Goal: Transaction & Acquisition: Purchase product/service

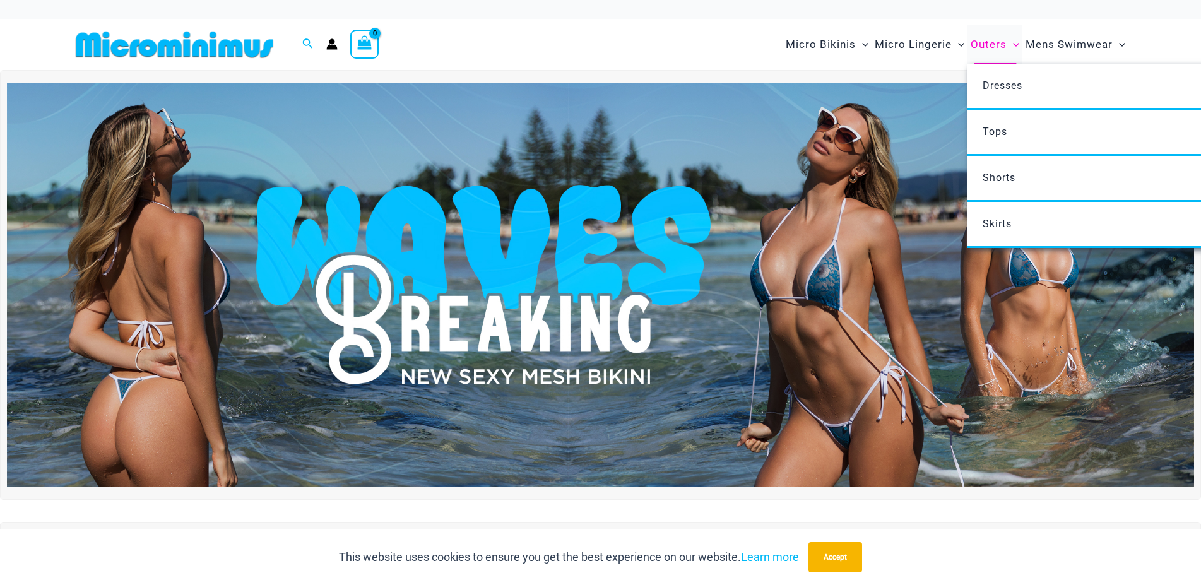
click at [986, 43] on span "Outers" at bounding box center [989, 44] width 36 height 32
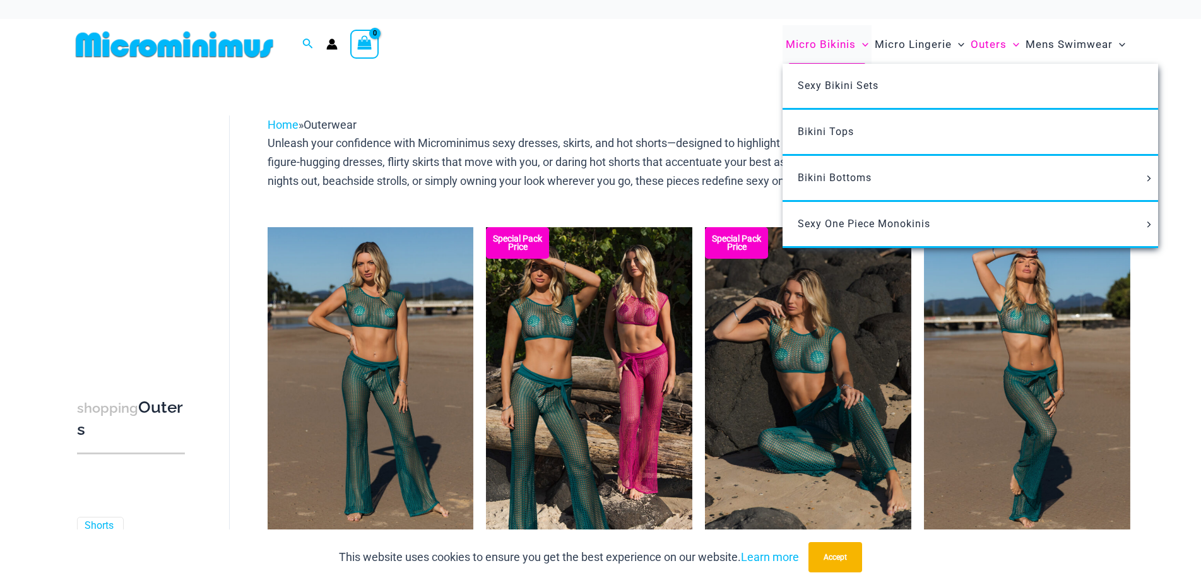
click at [820, 45] on span "Micro Bikinis" at bounding box center [821, 44] width 70 height 32
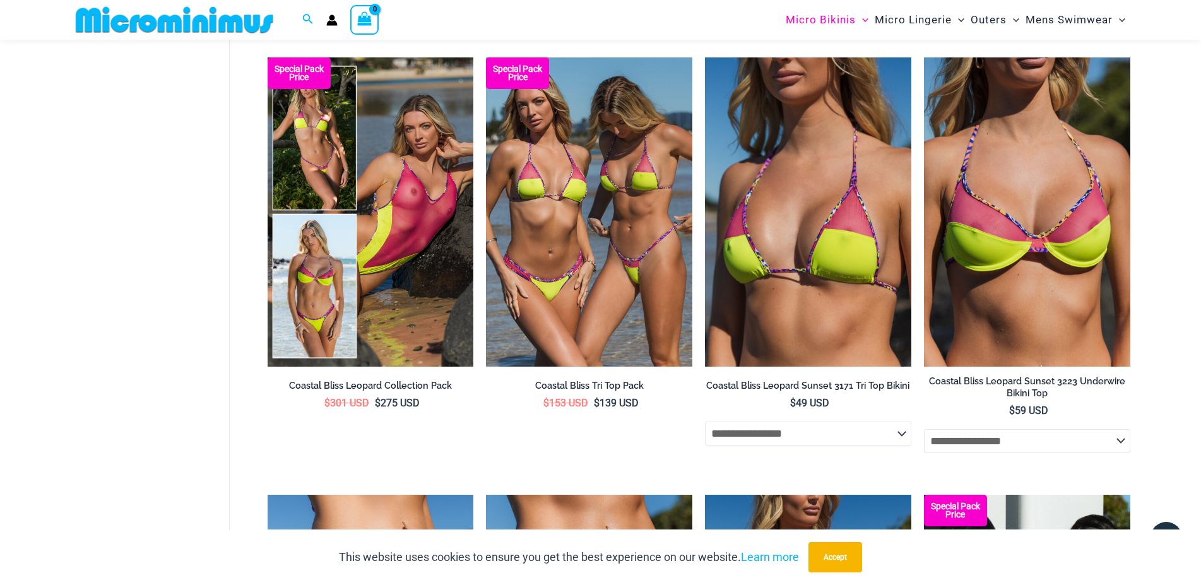
scroll to position [2048, 0]
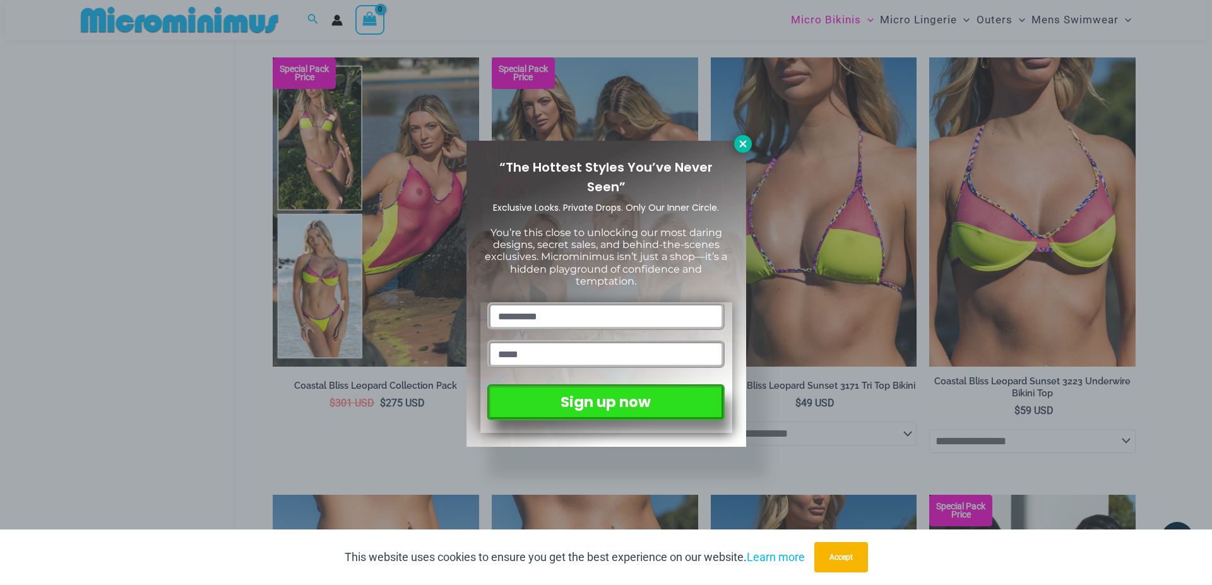
click at [743, 141] on icon at bounding box center [742, 143] width 11 height 11
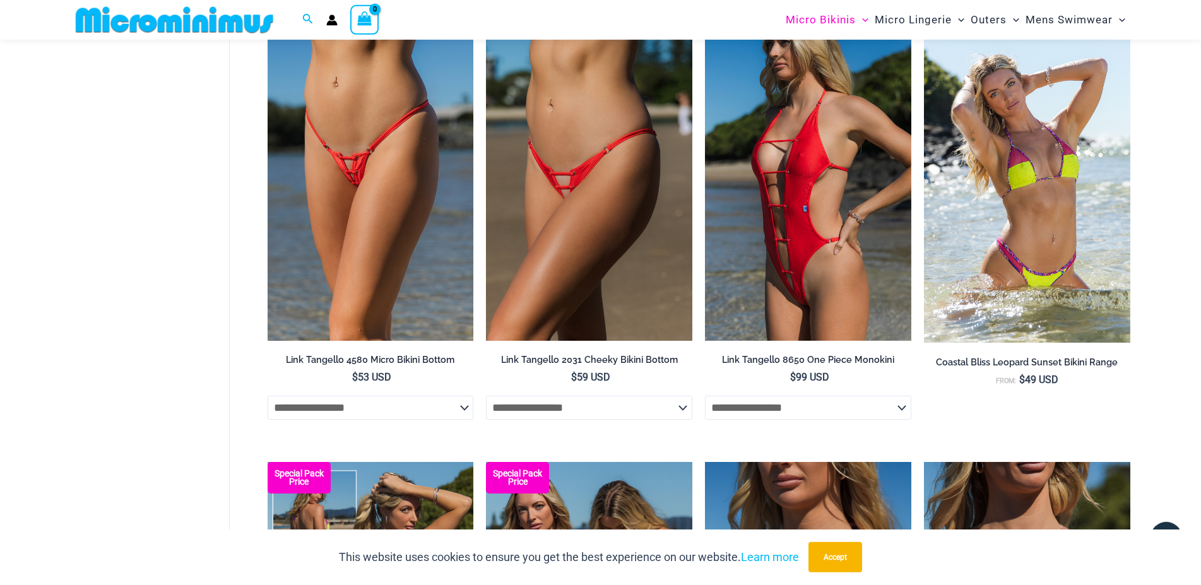
scroll to position [1362, 0]
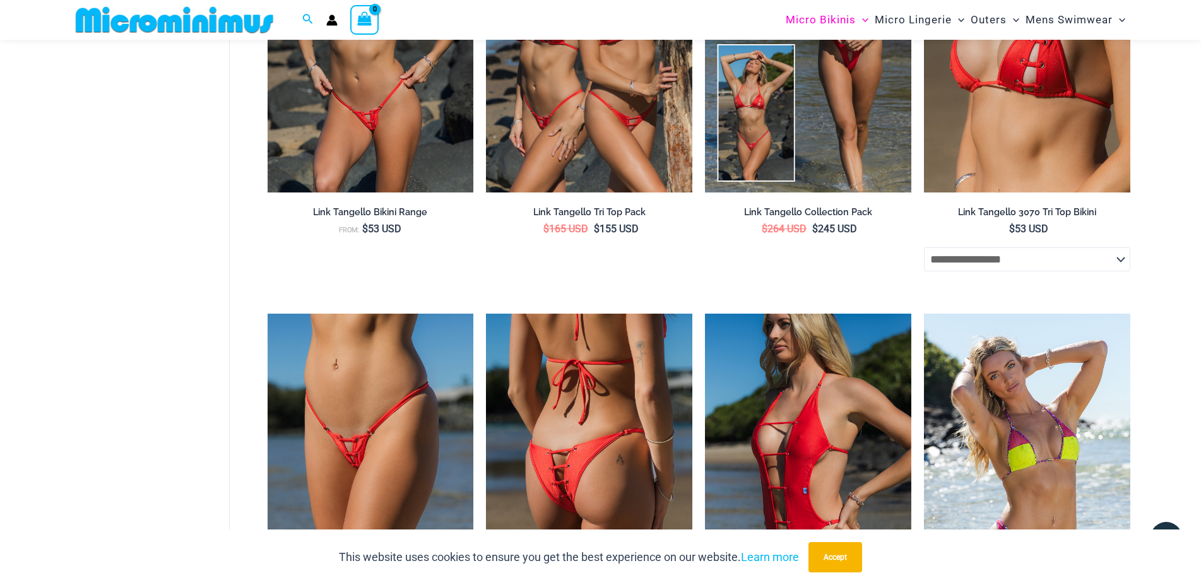
click at [551, 418] on img at bounding box center [589, 468] width 206 height 309
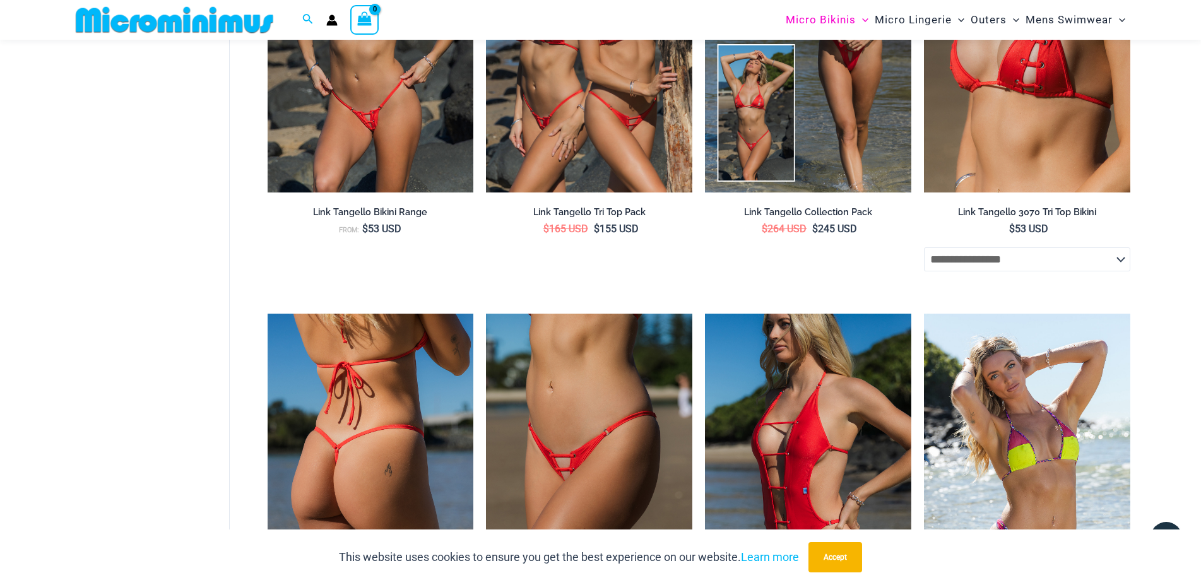
click at [393, 427] on img at bounding box center [371, 468] width 206 height 309
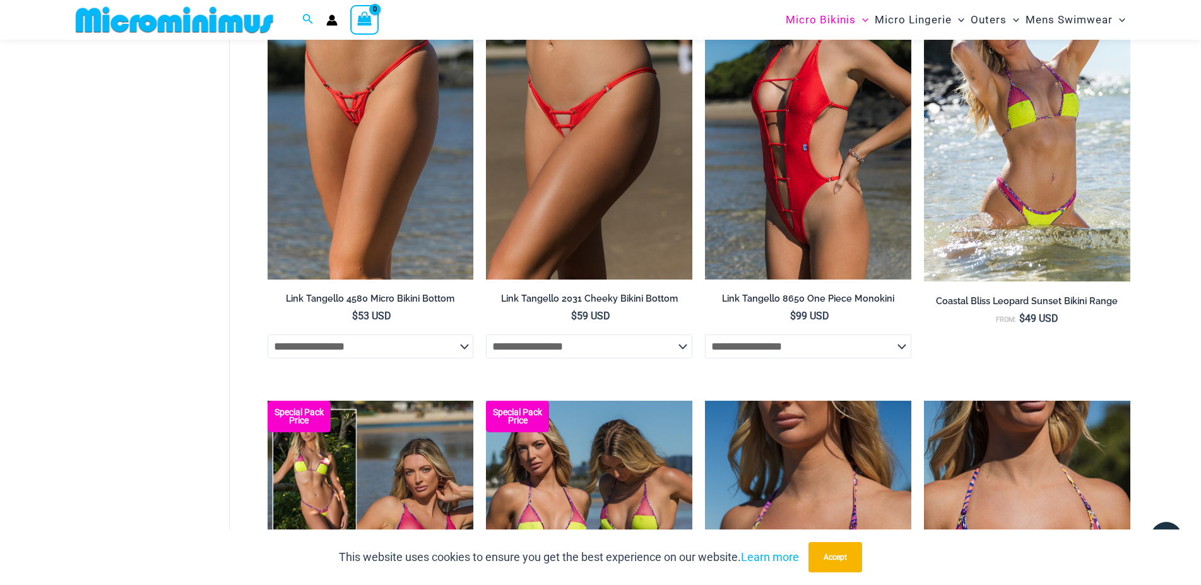
scroll to position [3422, 0]
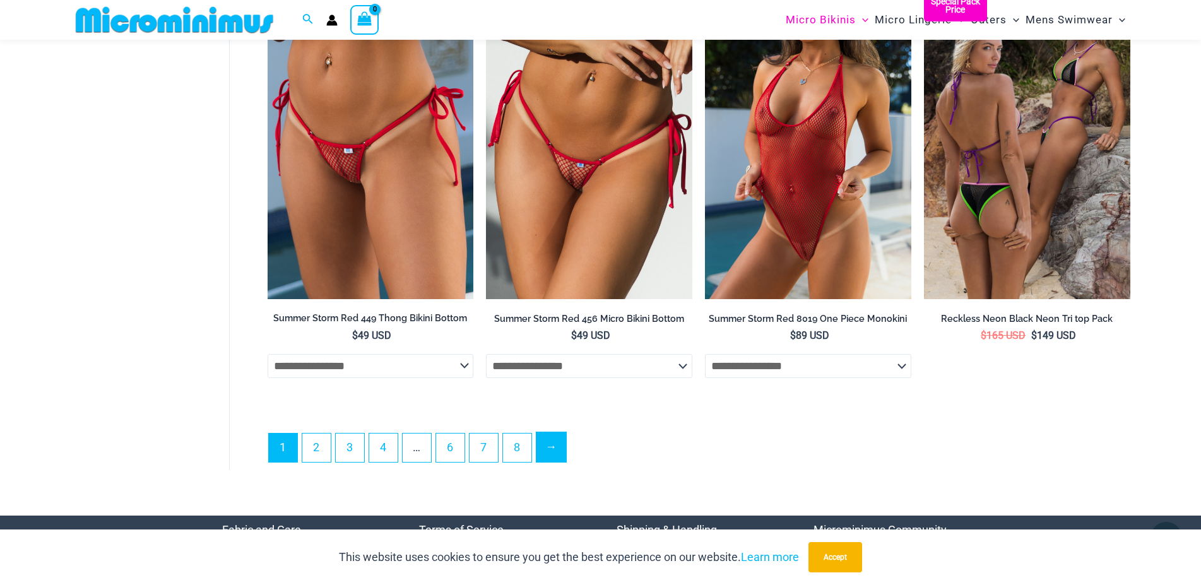
click at [553, 454] on link "→" at bounding box center [551, 447] width 30 height 30
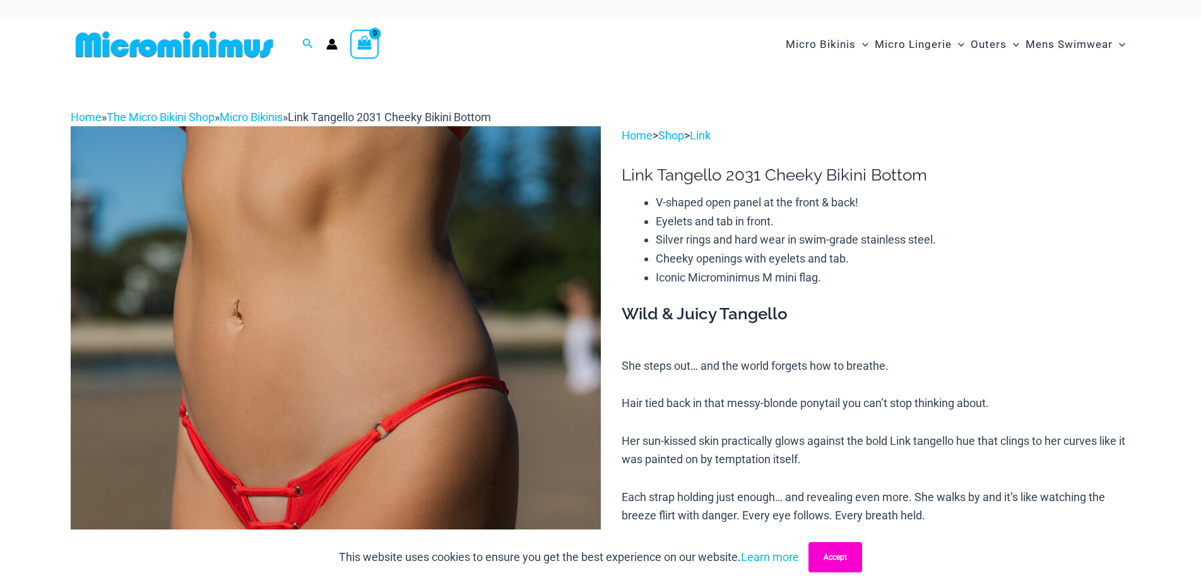
click at [830, 555] on button "Accept" at bounding box center [835, 557] width 54 height 30
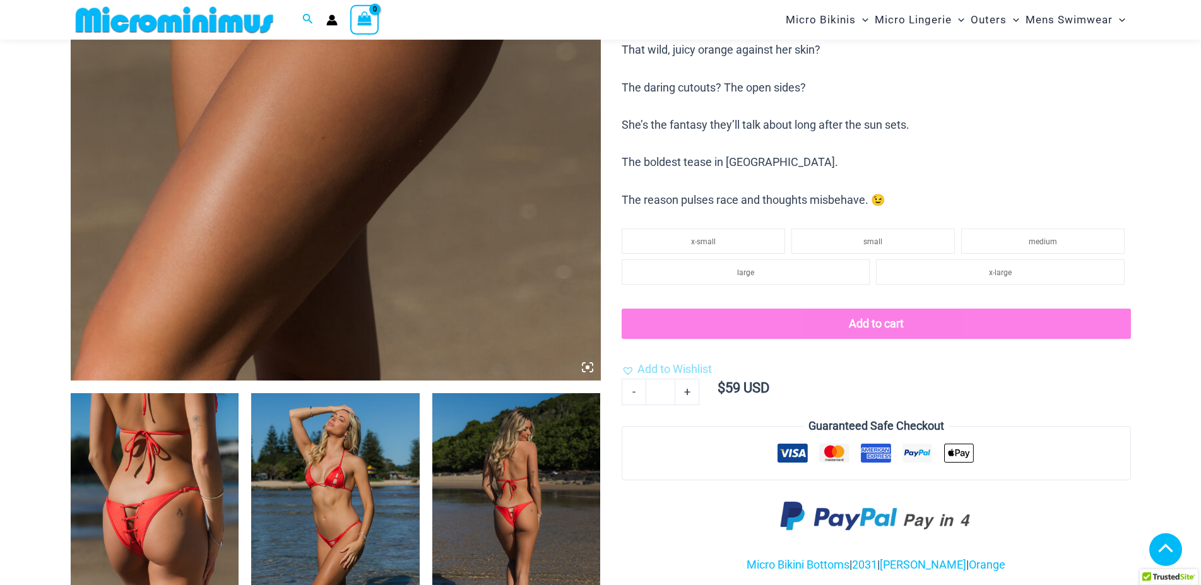
scroll to position [675, 0]
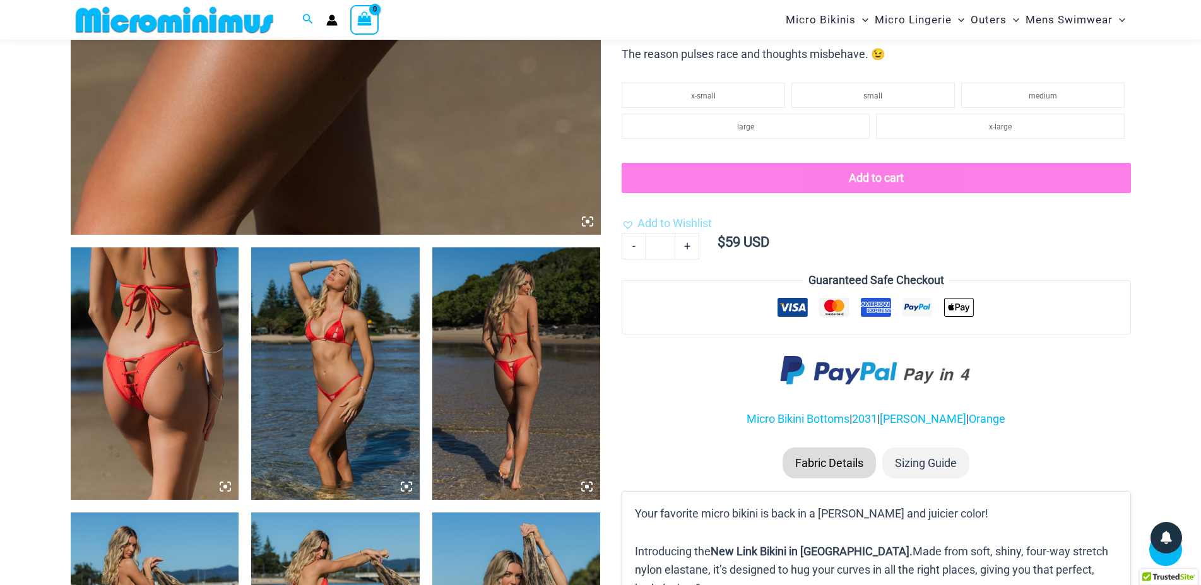
click at [368, 394] on img at bounding box center [335, 373] width 168 height 252
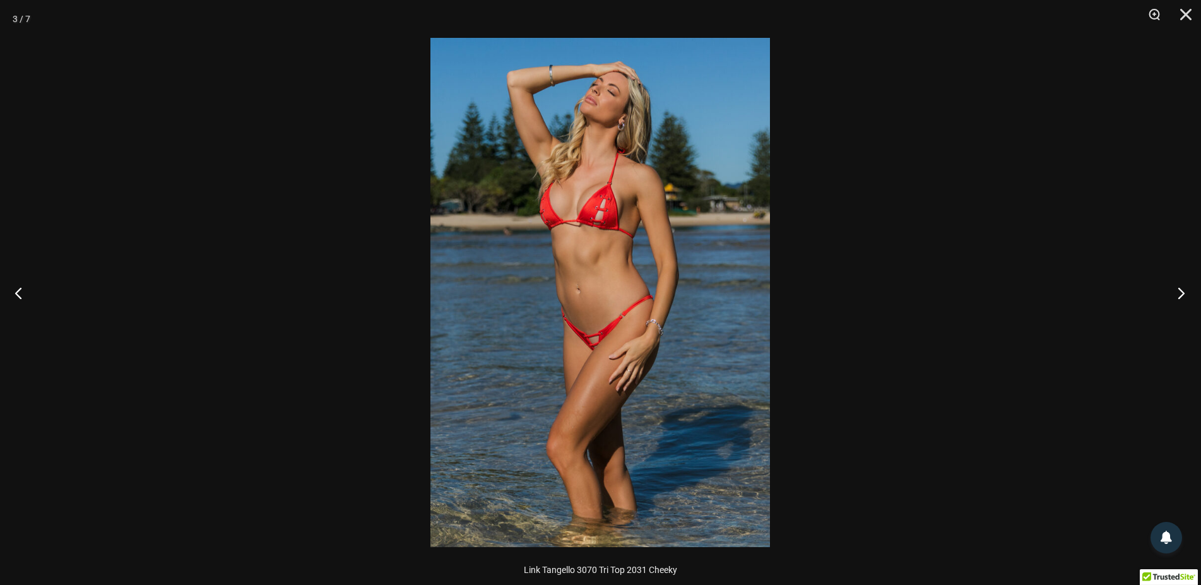
click at [1183, 290] on button "Next" at bounding box center [1177, 292] width 47 height 63
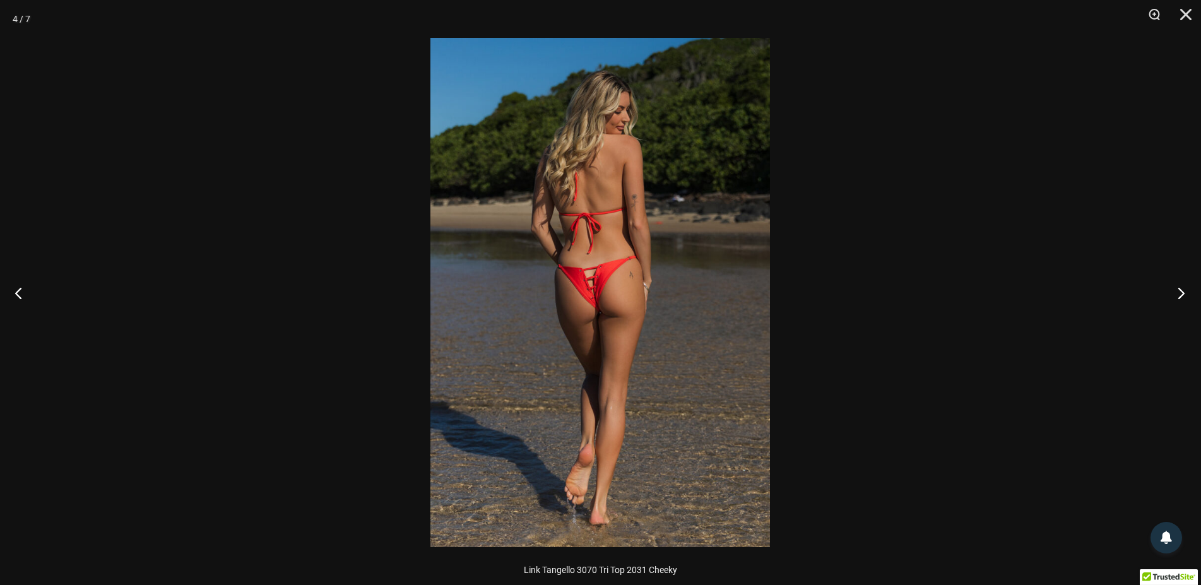
click at [1183, 290] on button "Next" at bounding box center [1177, 292] width 47 height 63
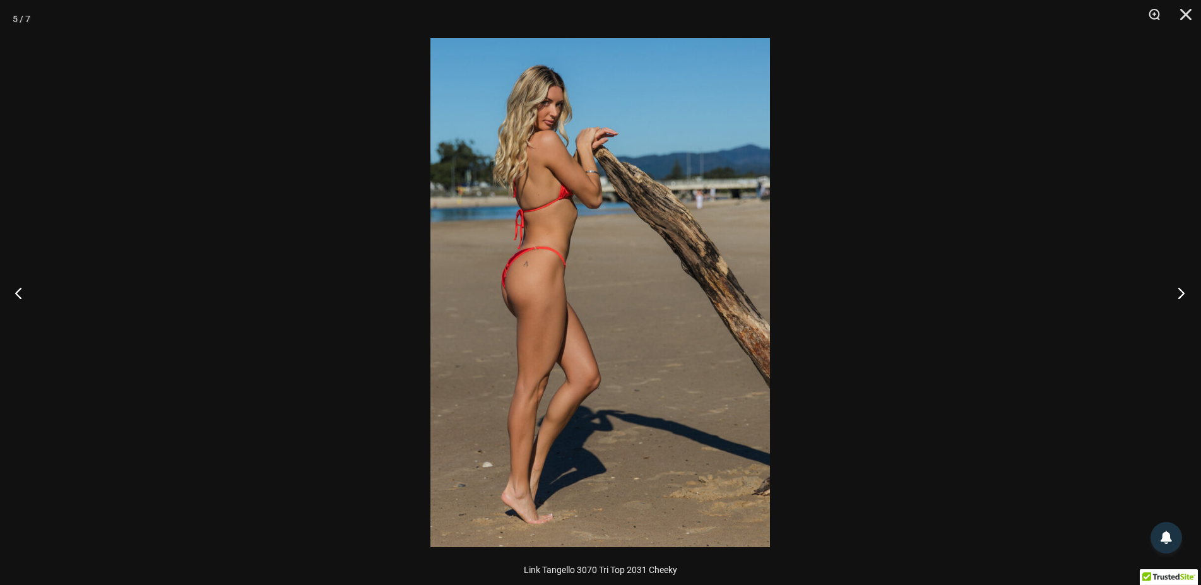
click at [1183, 290] on button "Next" at bounding box center [1177, 292] width 47 height 63
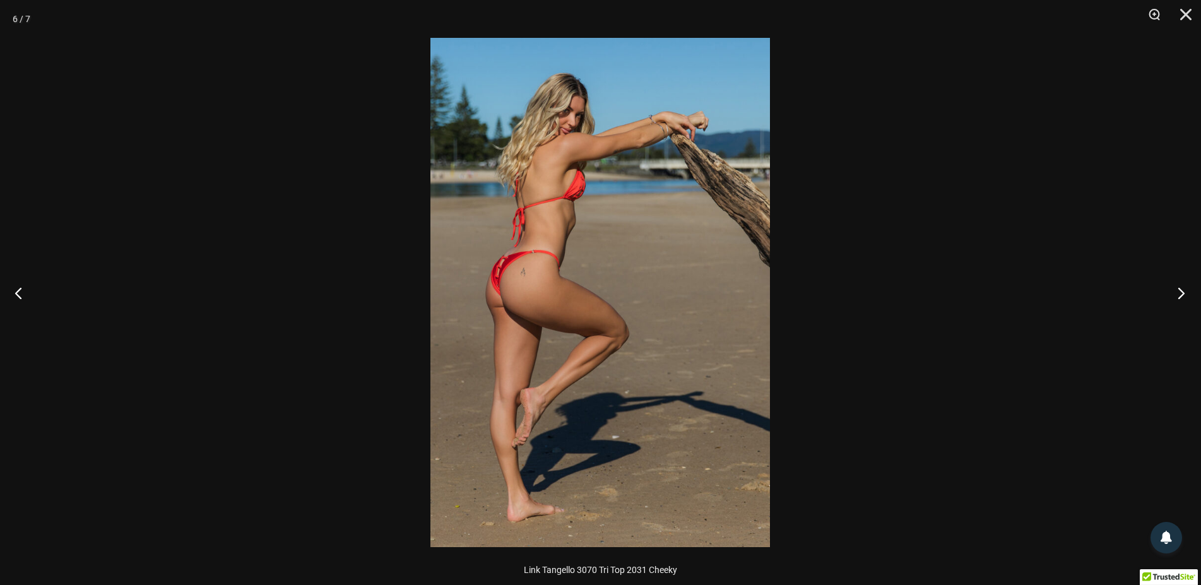
click at [1183, 290] on button "Next" at bounding box center [1177, 292] width 47 height 63
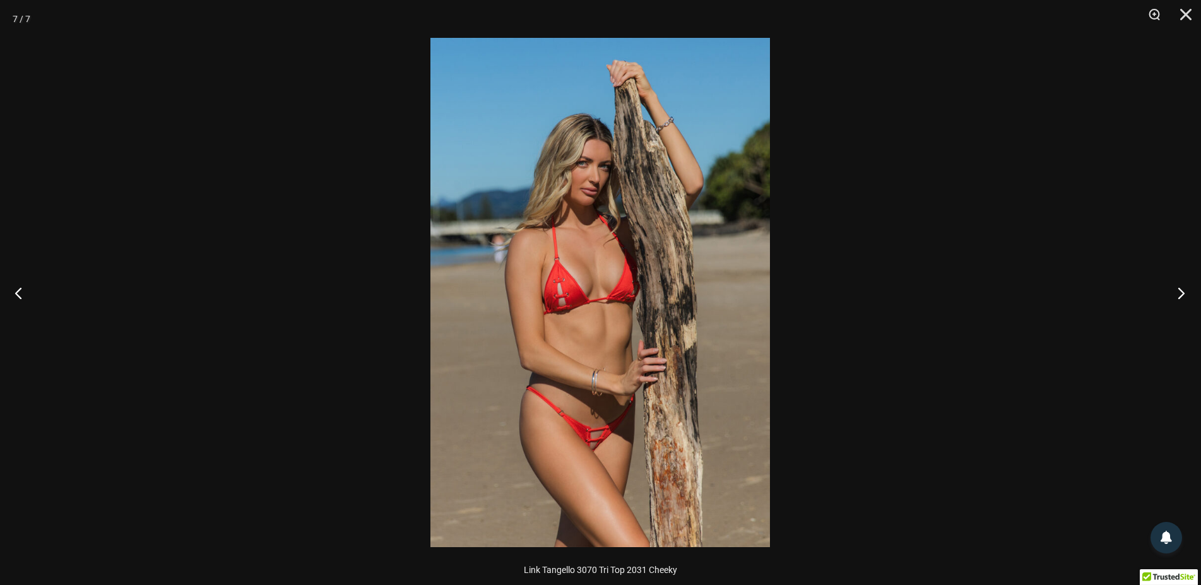
click at [1183, 290] on button "Next" at bounding box center [1177, 292] width 47 height 63
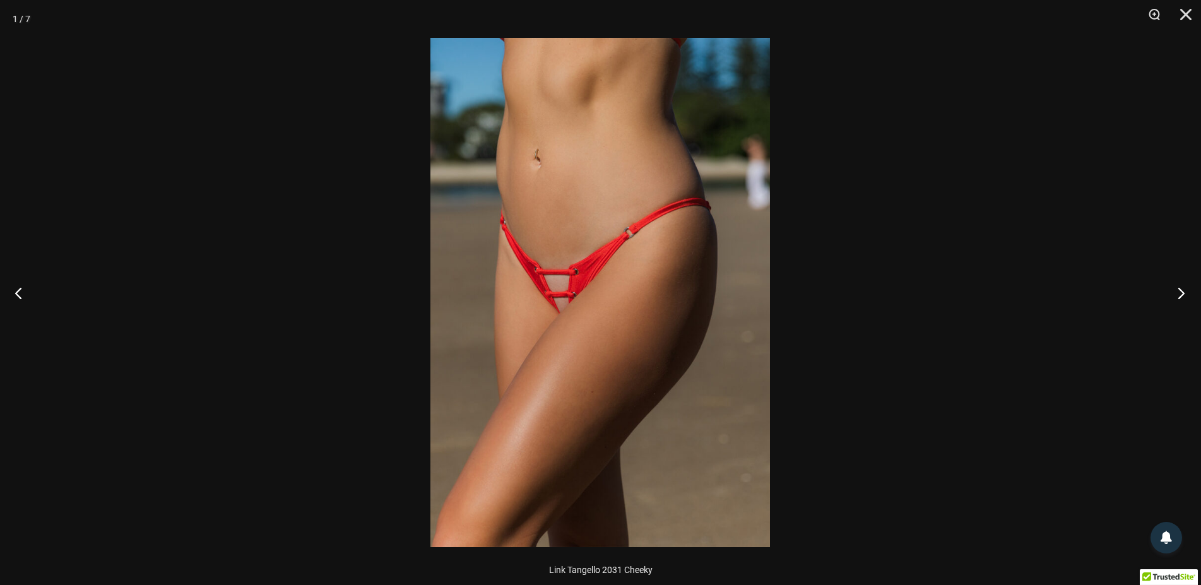
click at [1185, 290] on button "Next" at bounding box center [1177, 292] width 47 height 63
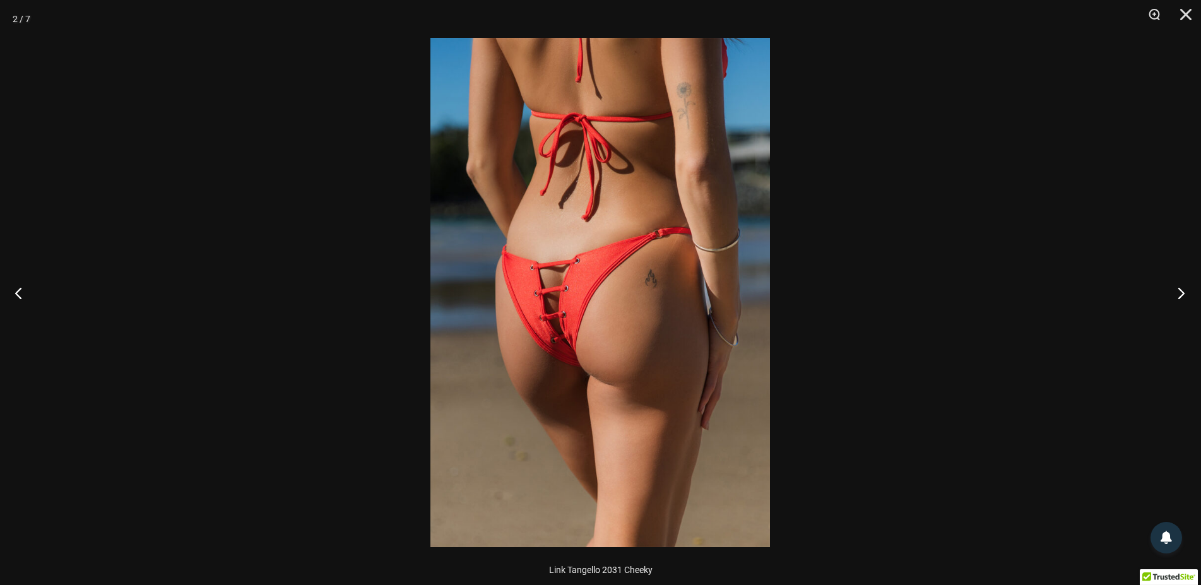
click at [1185, 290] on button "Next" at bounding box center [1177, 292] width 47 height 63
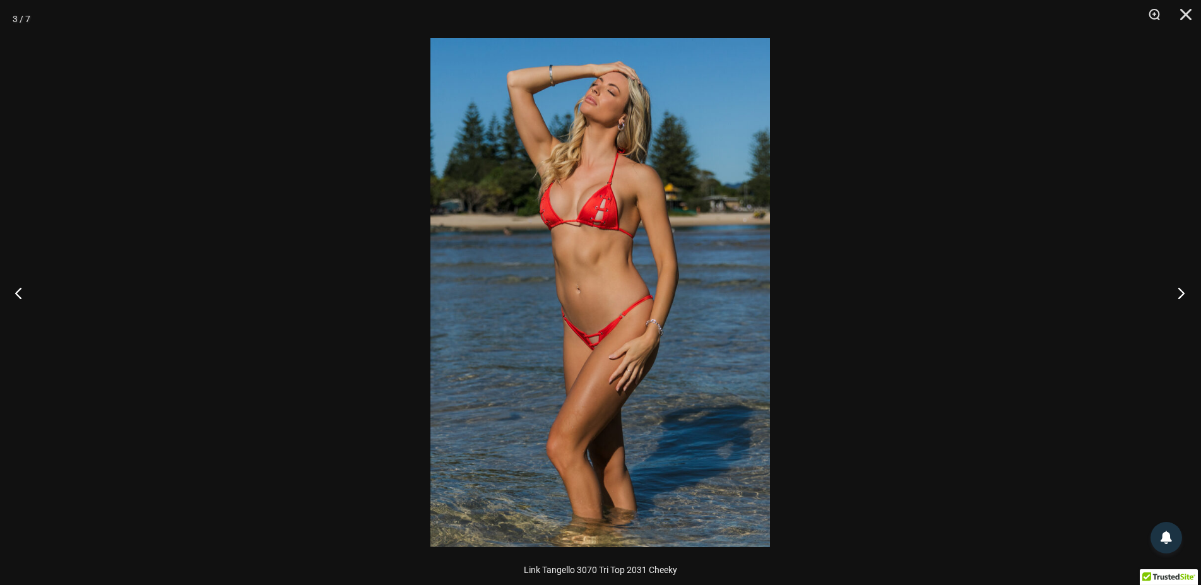
click at [1185, 290] on button "Next" at bounding box center [1177, 292] width 47 height 63
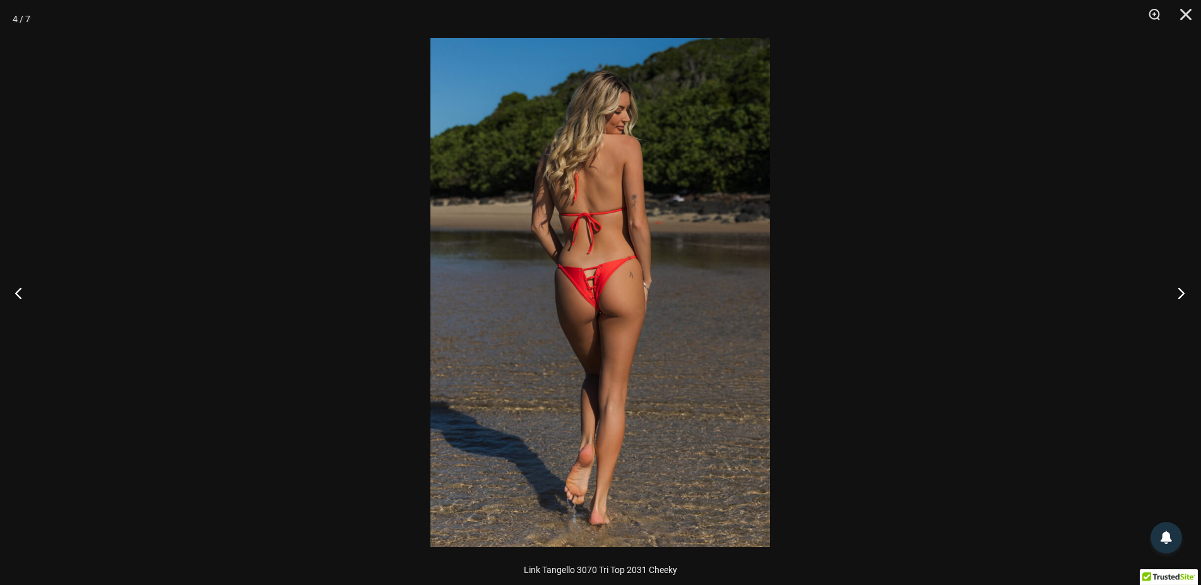
click at [1187, 294] on button "Next" at bounding box center [1177, 292] width 47 height 63
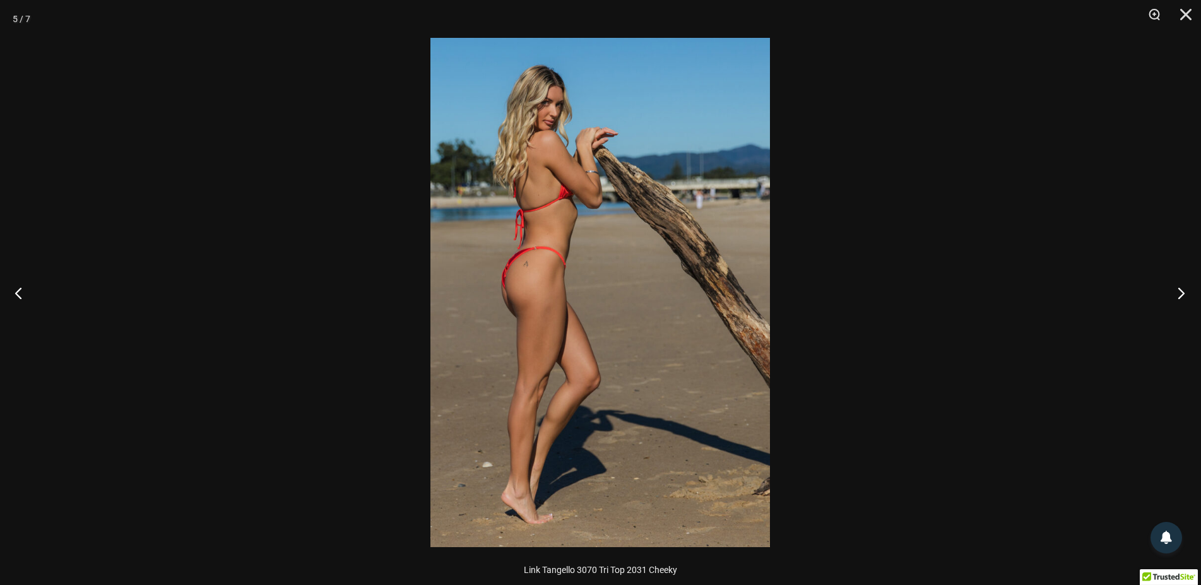
click at [1187, 294] on button "Next" at bounding box center [1177, 292] width 47 height 63
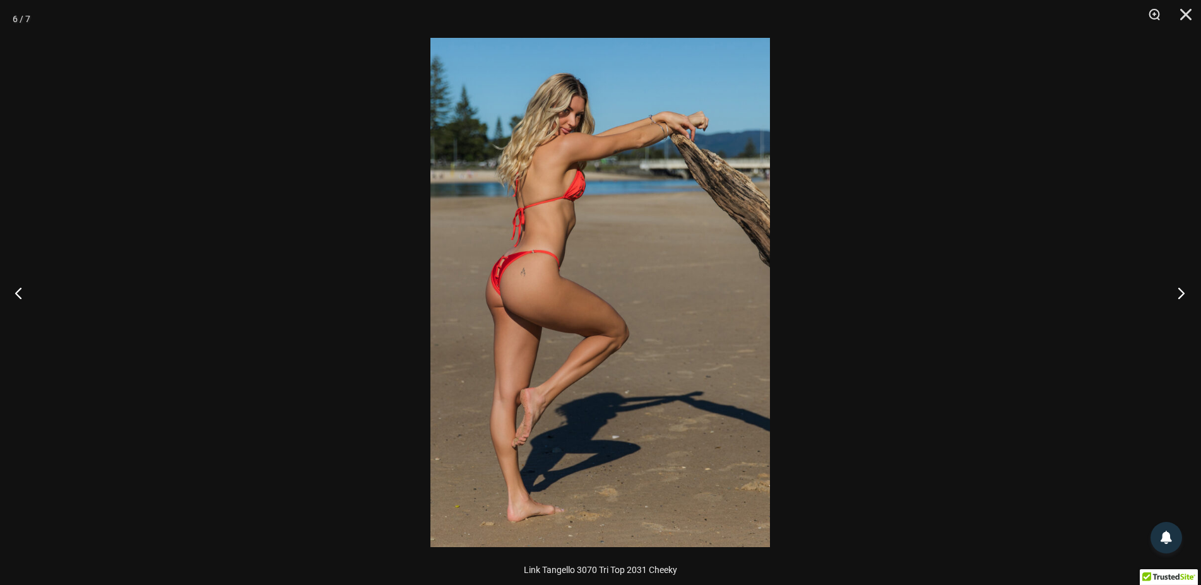
click at [1187, 294] on button "Next" at bounding box center [1177, 292] width 47 height 63
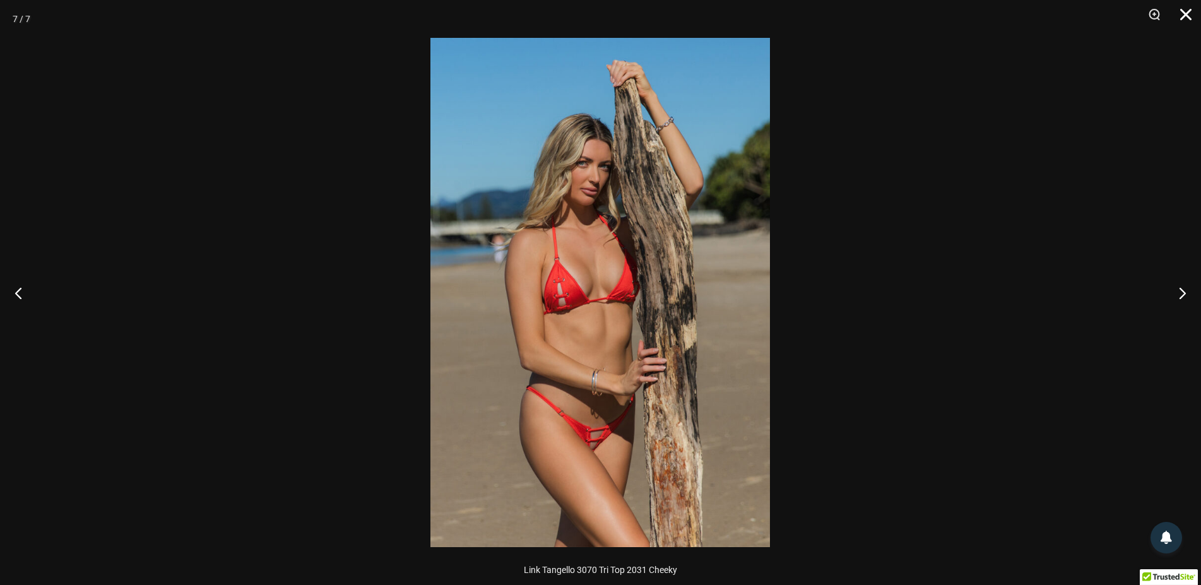
click at [1185, 9] on button "Close" at bounding box center [1182, 19] width 32 height 38
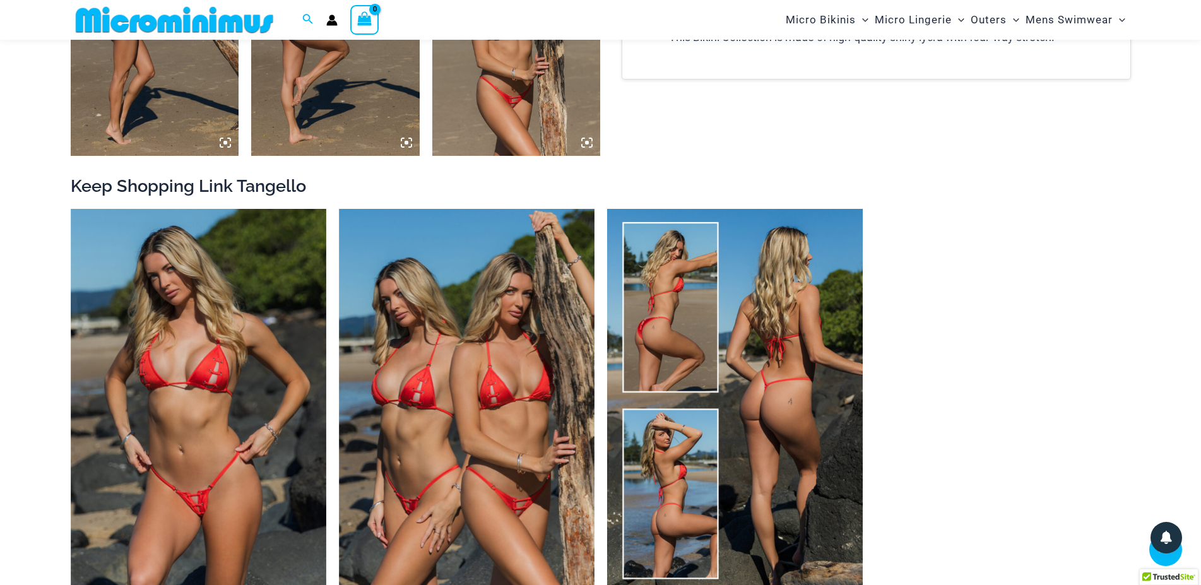
scroll to position [1362, 0]
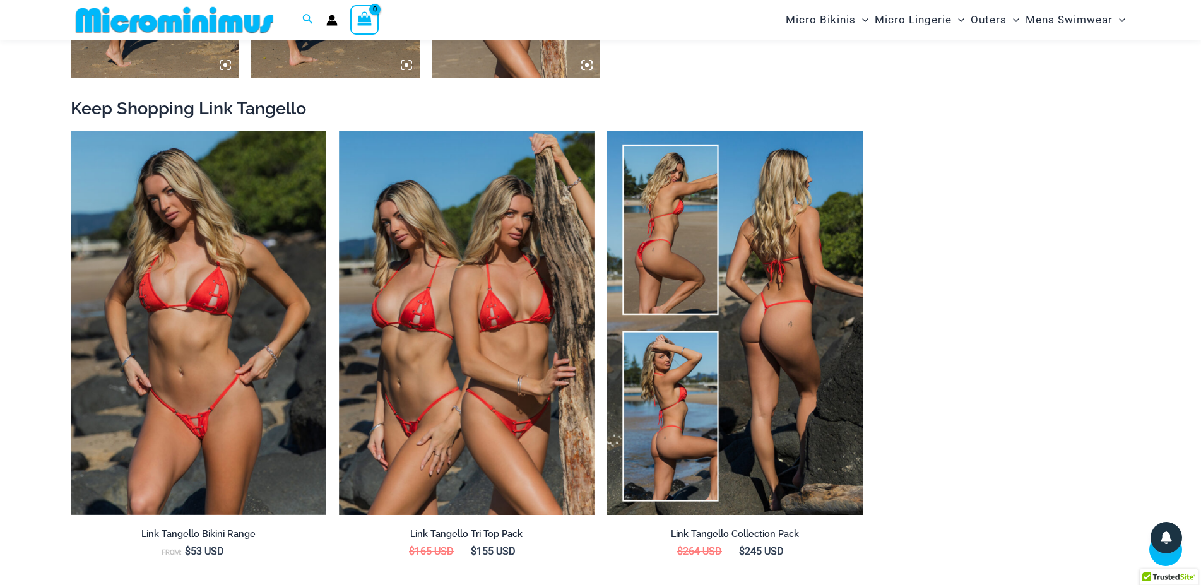
click at [802, 399] on img at bounding box center [735, 323] width 256 height 384
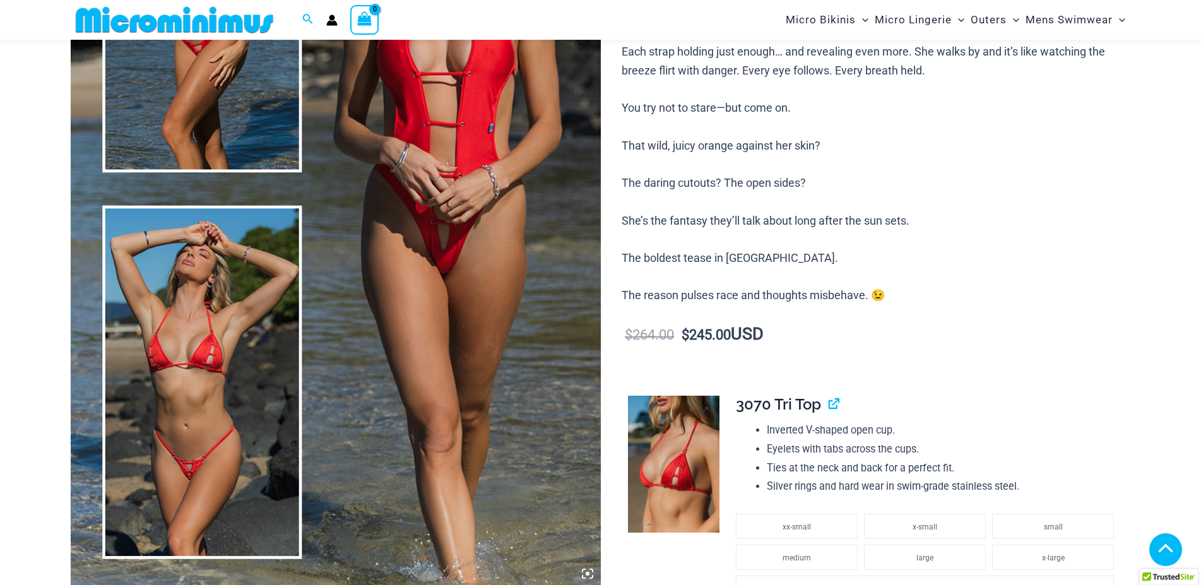
scroll to position [332, 0]
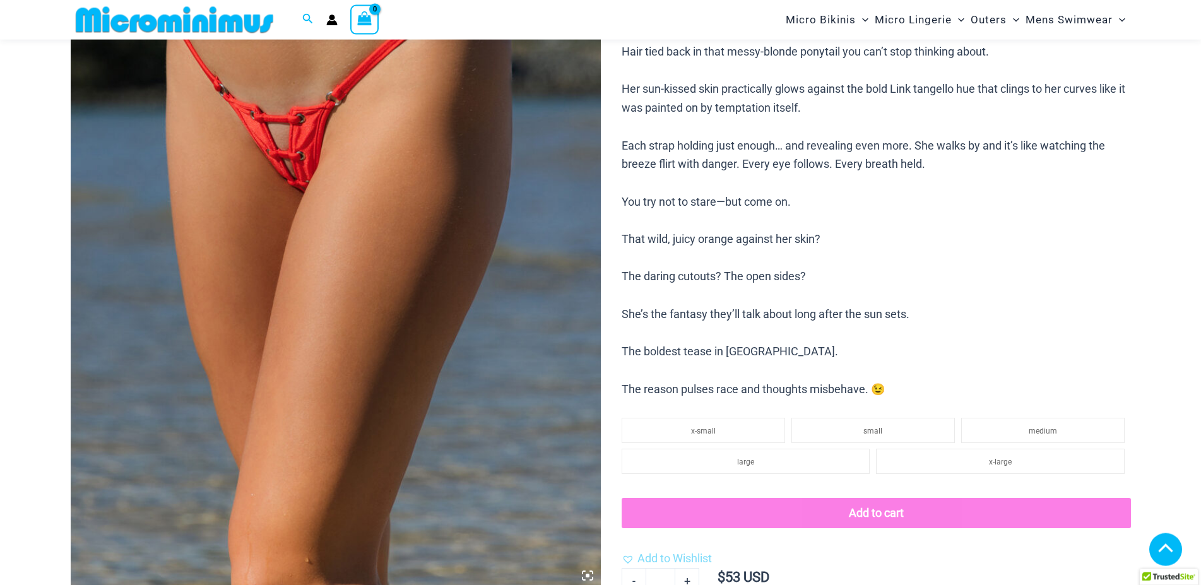
scroll to position [332, 0]
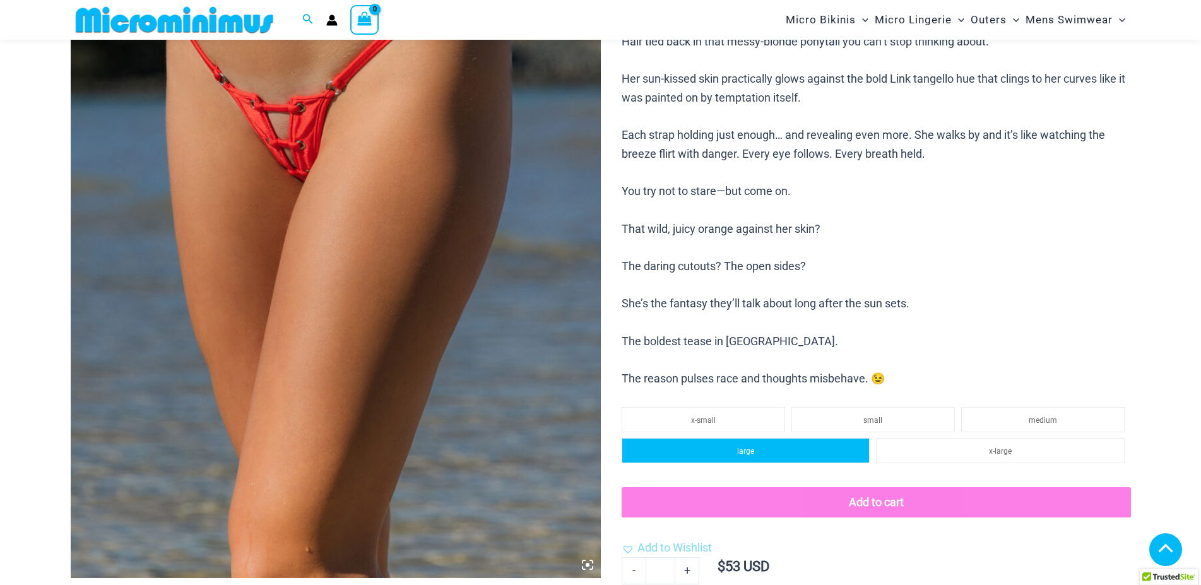
click at [759, 455] on li "large" at bounding box center [746, 450] width 248 height 25
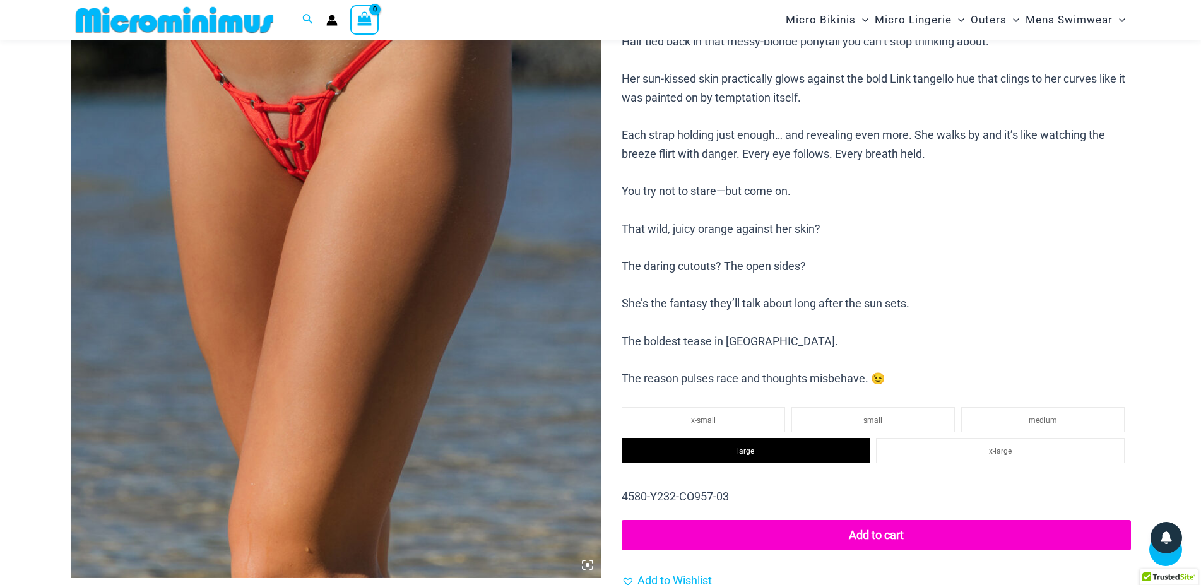
click at [338, 294] on img at bounding box center [336, 180] width 530 height 795
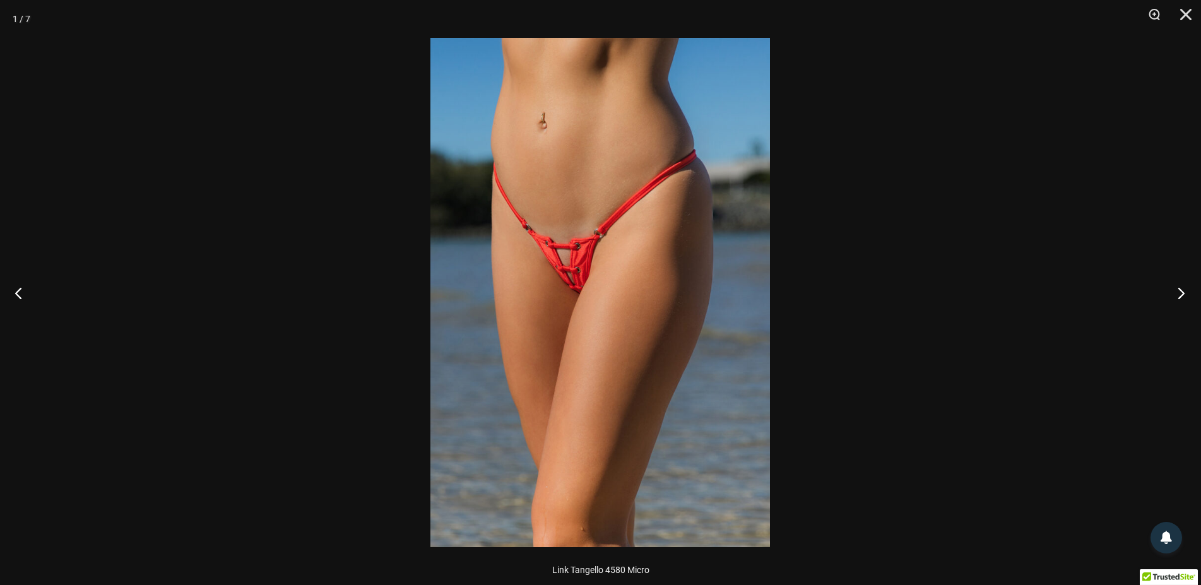
click at [1183, 292] on button "Next" at bounding box center [1177, 292] width 47 height 63
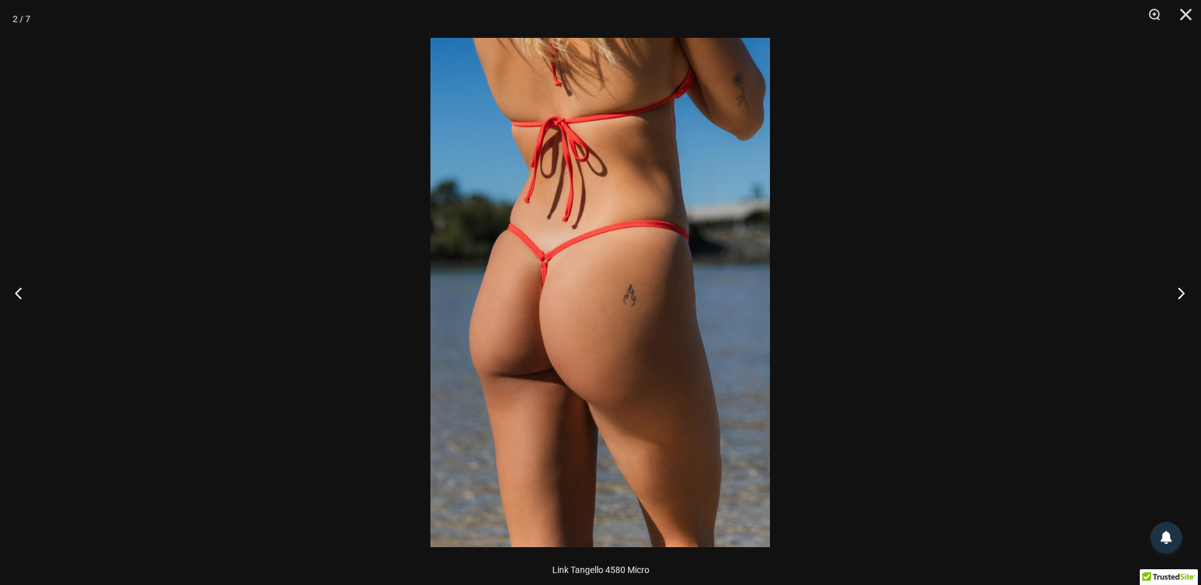
click at [1183, 291] on button "Next" at bounding box center [1177, 292] width 47 height 63
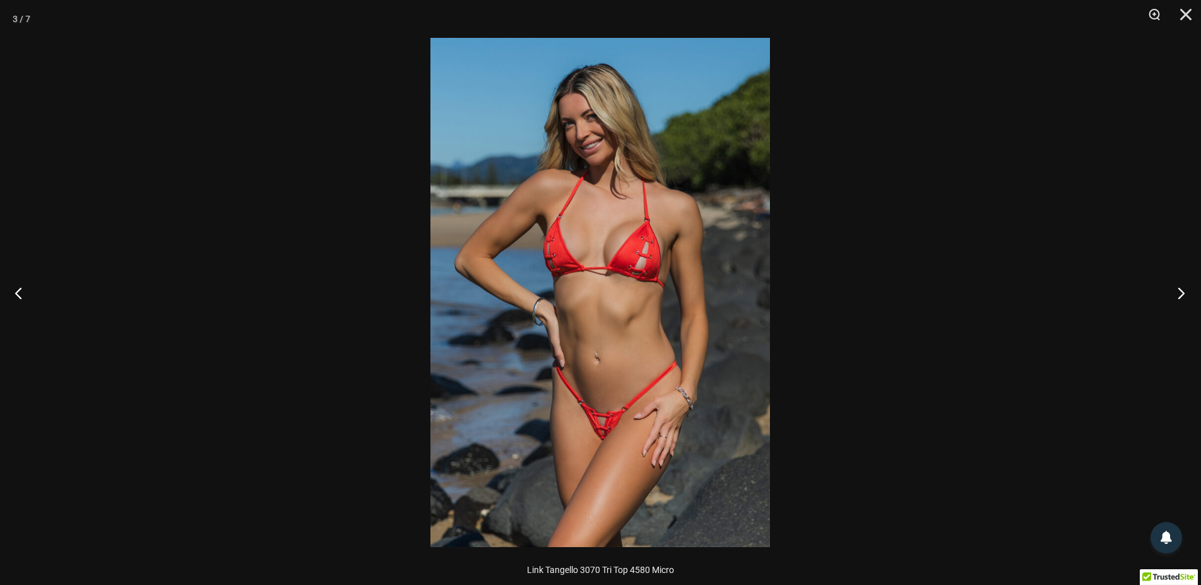
click at [1183, 291] on button "Next" at bounding box center [1177, 292] width 47 height 63
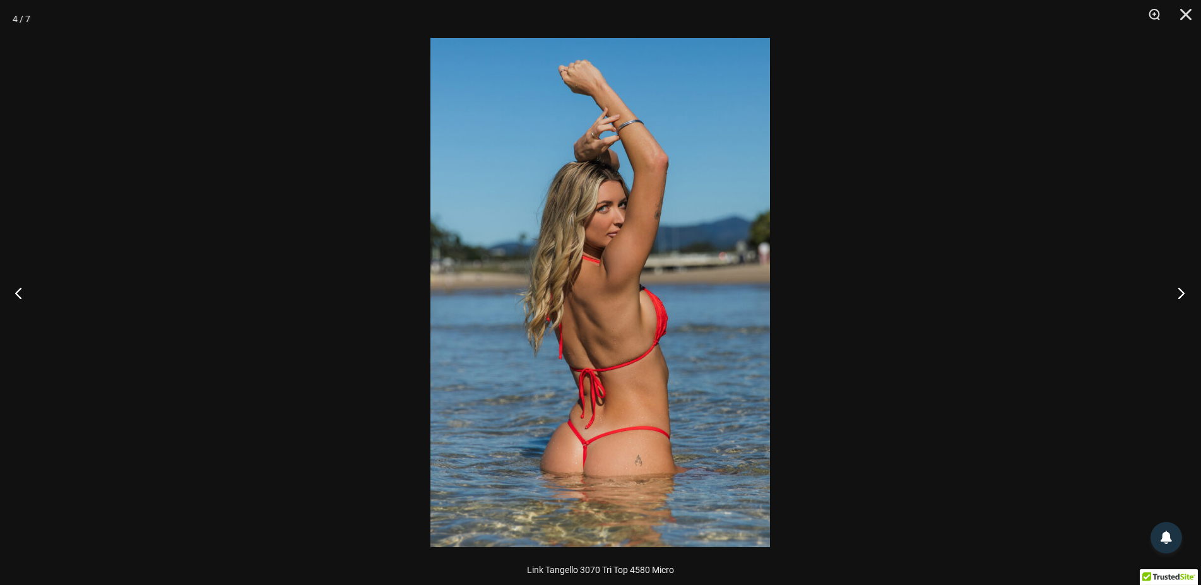
click at [1183, 291] on button "Next" at bounding box center [1177, 292] width 47 height 63
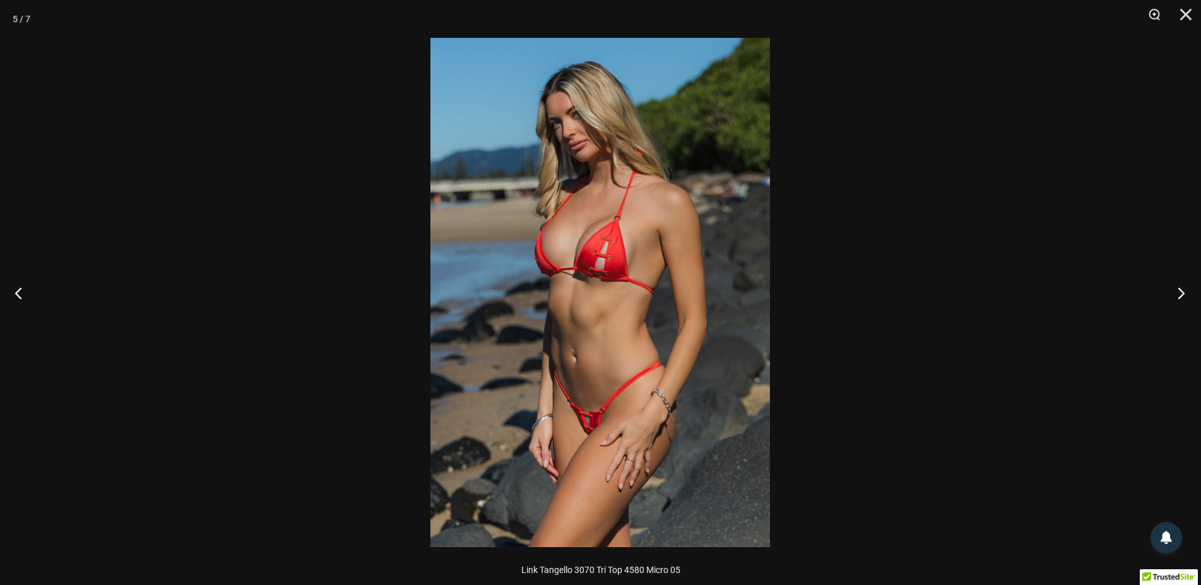
click at [1183, 291] on button "Next" at bounding box center [1177, 292] width 47 height 63
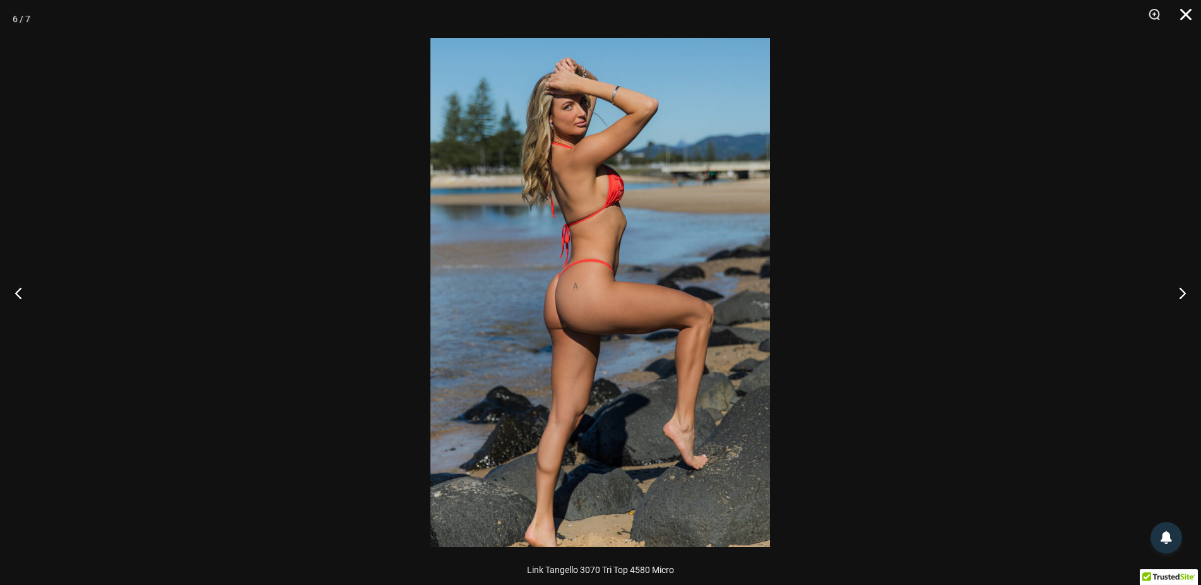
click at [1189, 13] on button "Close" at bounding box center [1182, 19] width 32 height 38
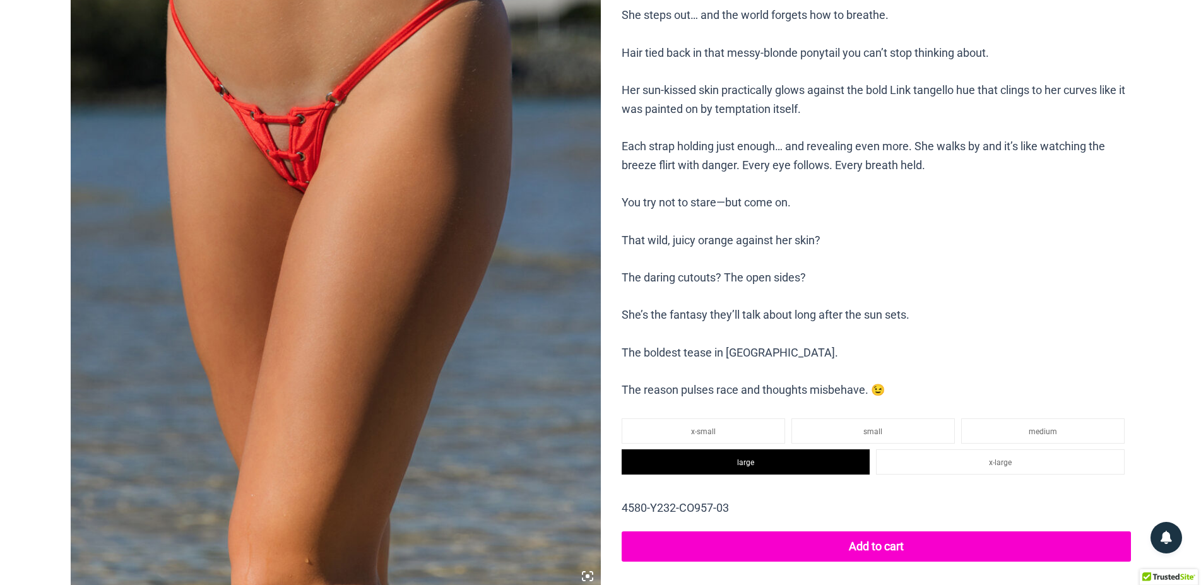
scroll to position [0, 0]
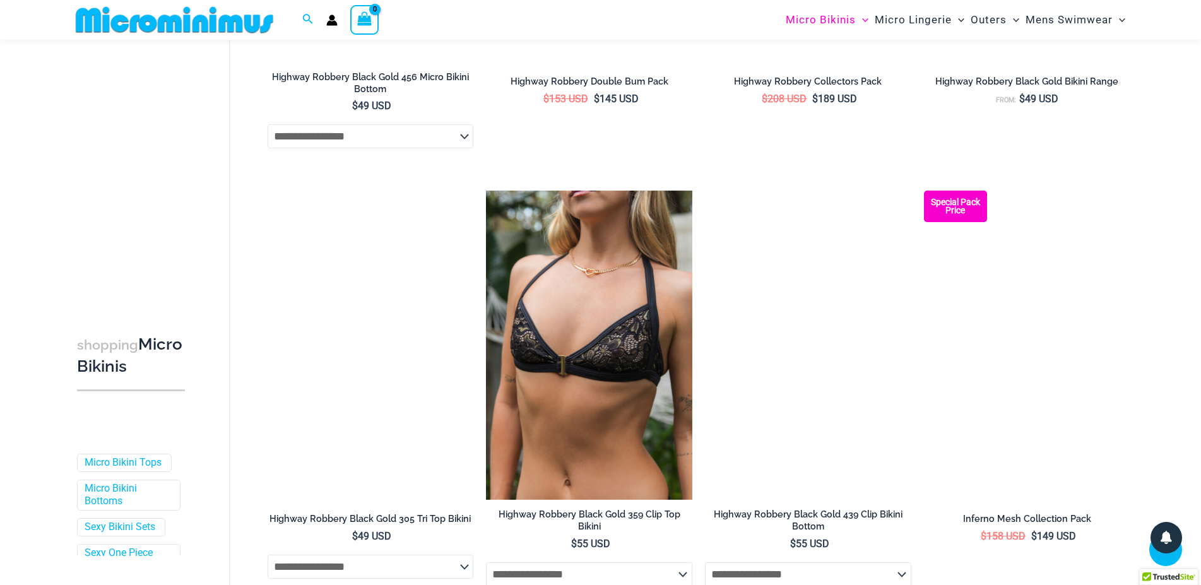
scroll to position [3327, 0]
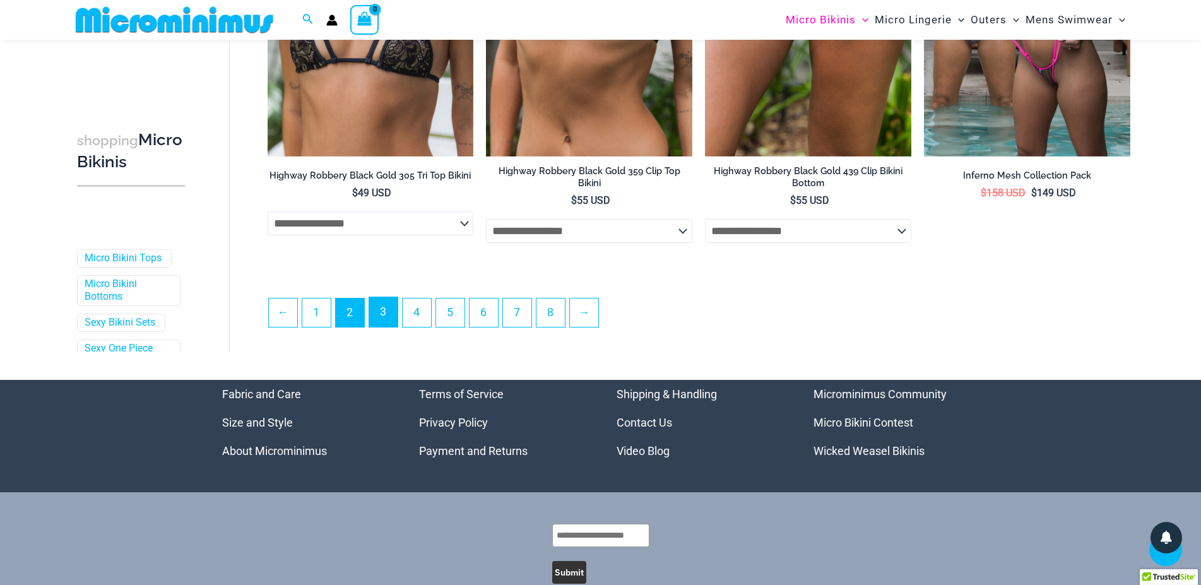
click at [381, 324] on link "3" at bounding box center [383, 312] width 28 height 30
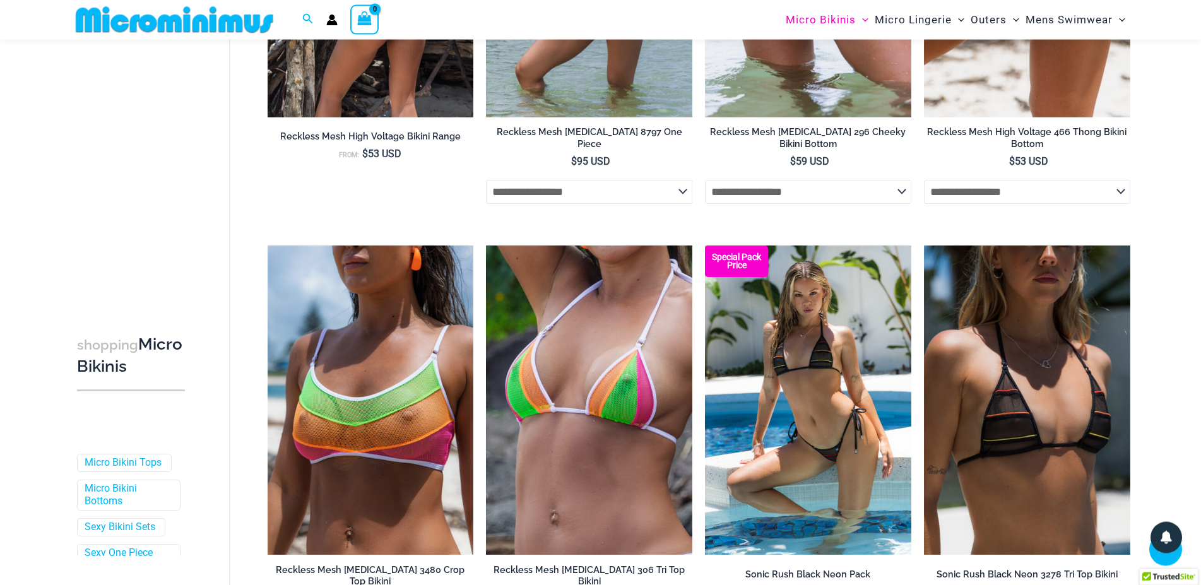
scroll to position [3078, 0]
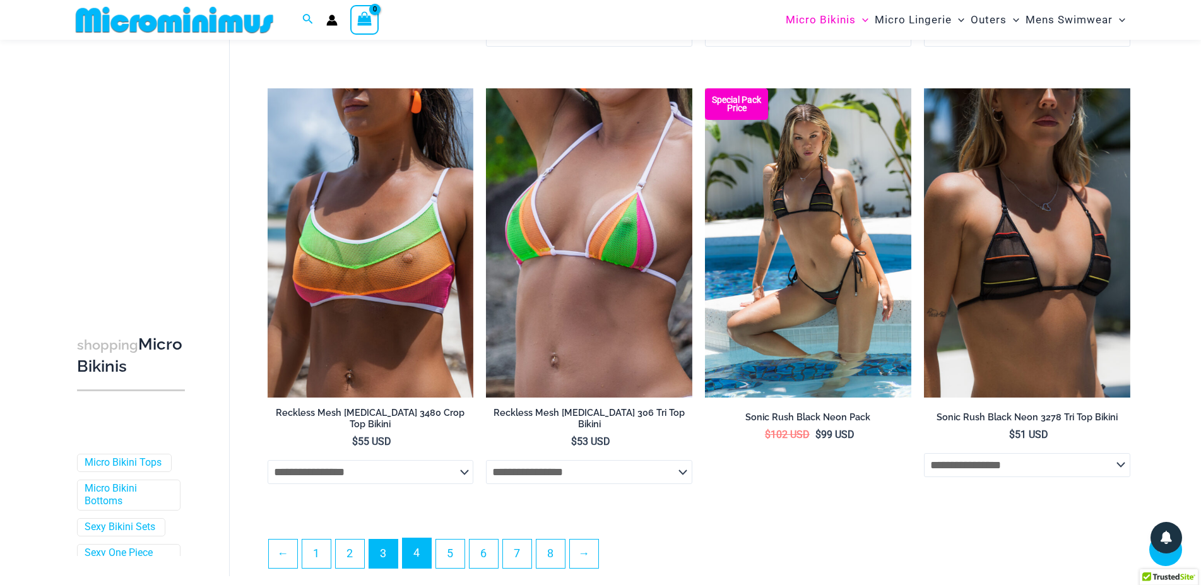
click at [420, 546] on link "4" at bounding box center [417, 553] width 28 height 30
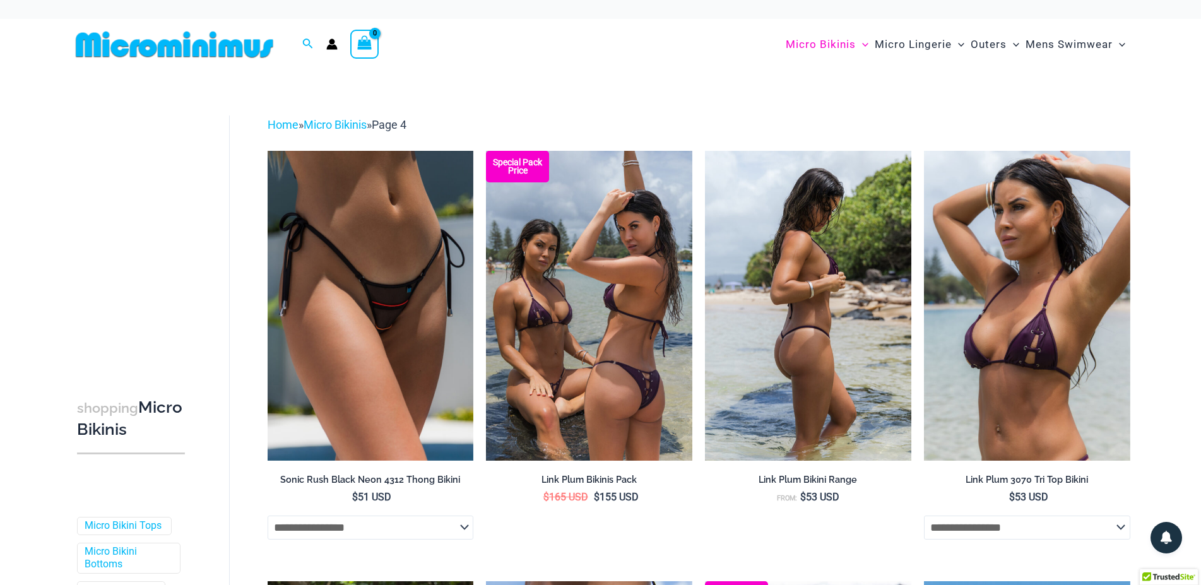
click at [844, 398] on img at bounding box center [808, 305] width 206 height 309
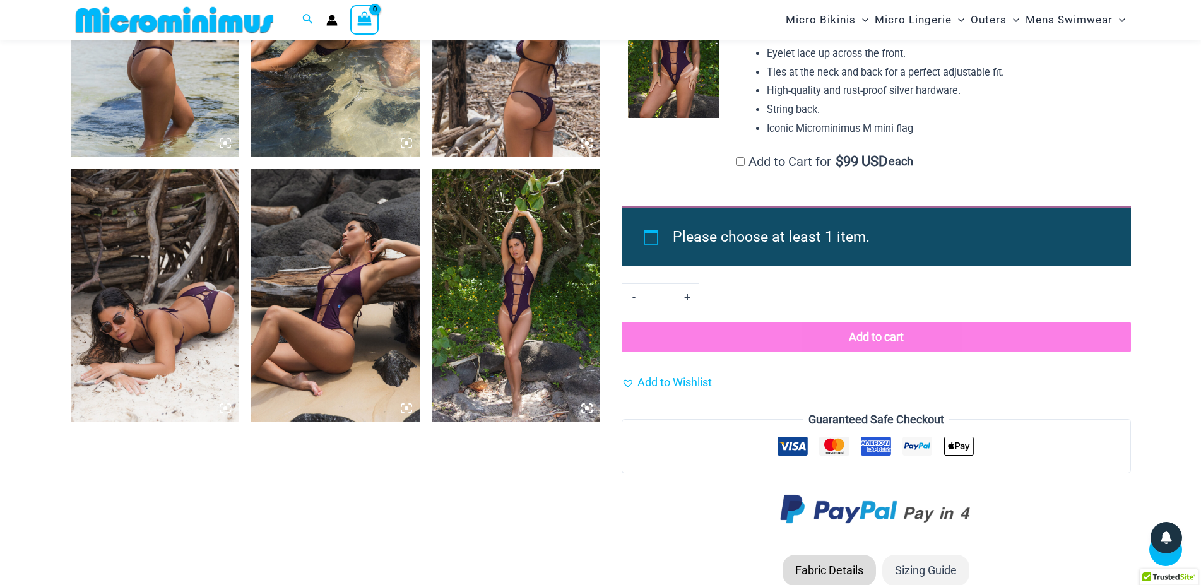
scroll to position [675, 0]
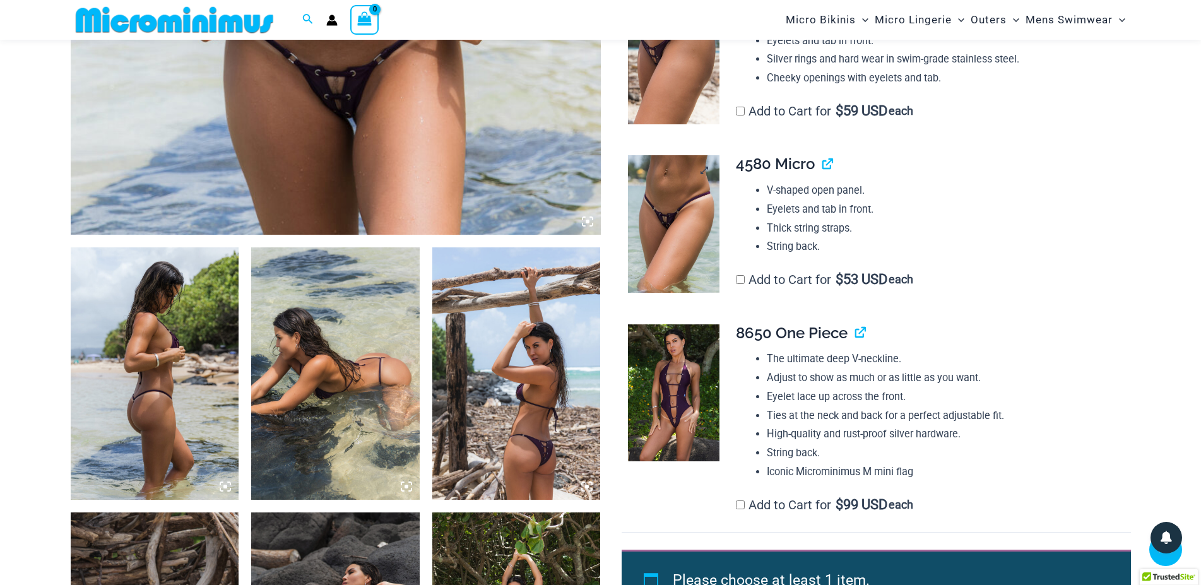
click at [674, 226] on img at bounding box center [674, 224] width 92 height 138
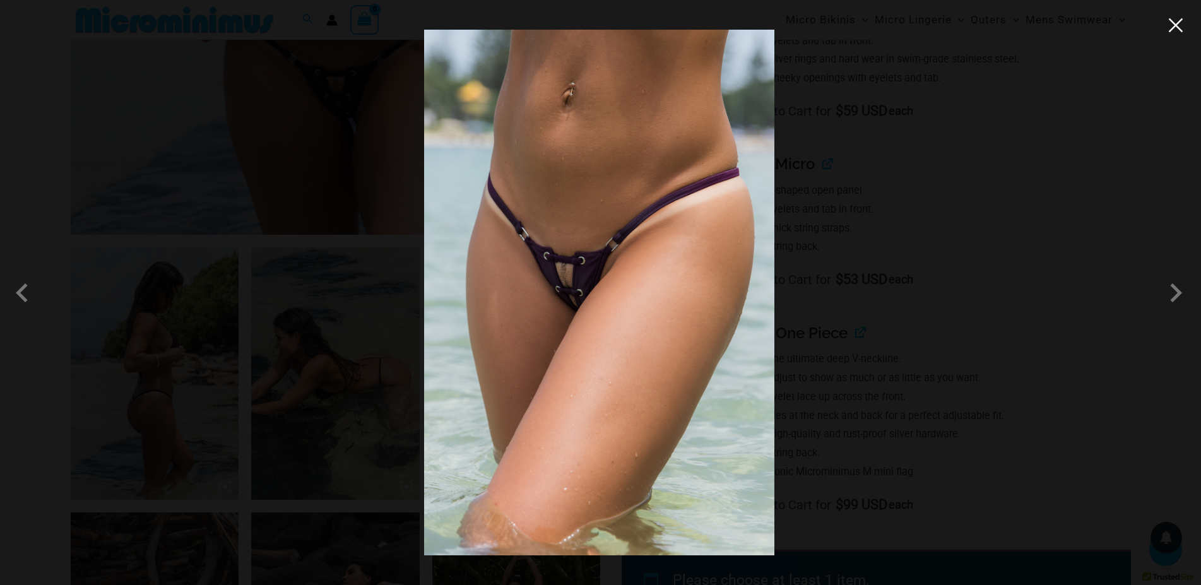
click at [1178, 25] on button "Close" at bounding box center [1175, 25] width 19 height 19
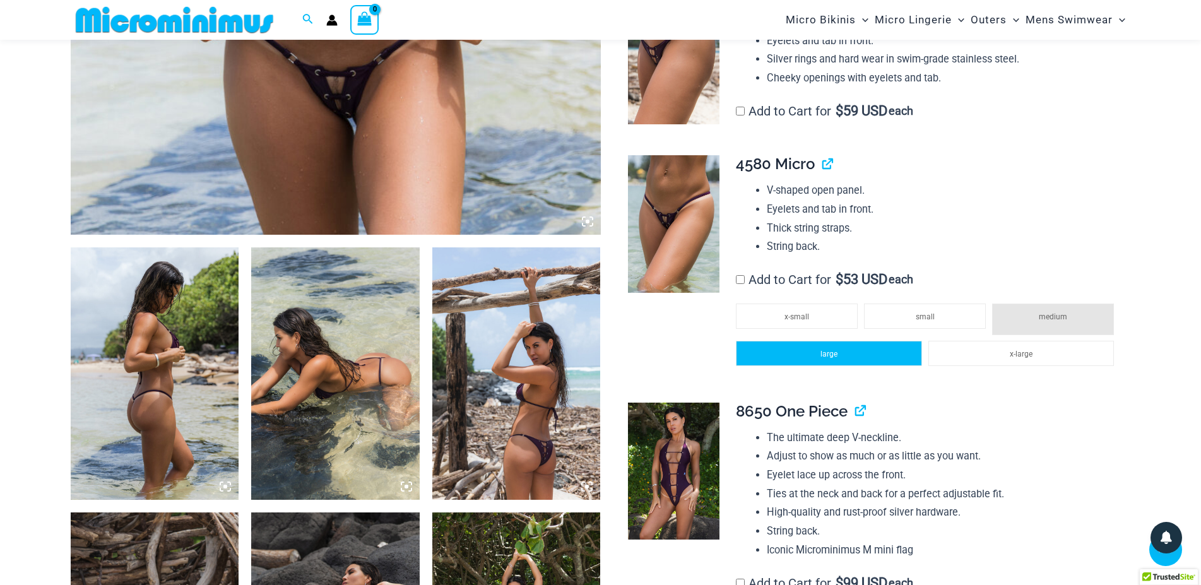
click at [836, 358] on span "large" at bounding box center [828, 354] width 17 height 9
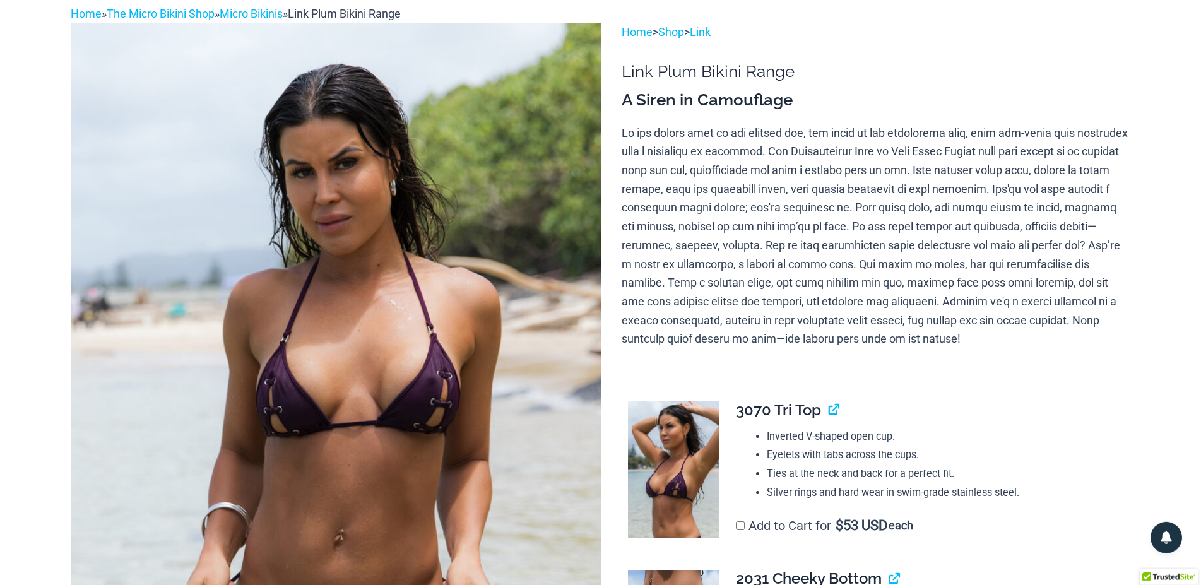
scroll to position [0, 0]
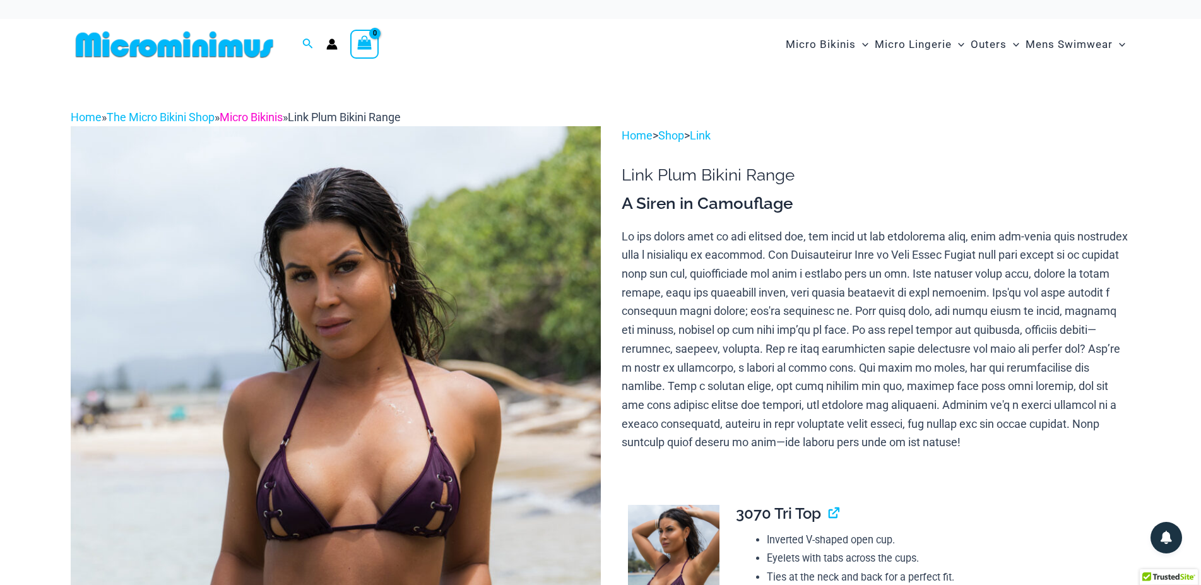
click at [274, 115] on link "Micro Bikinis" at bounding box center [251, 116] width 63 height 13
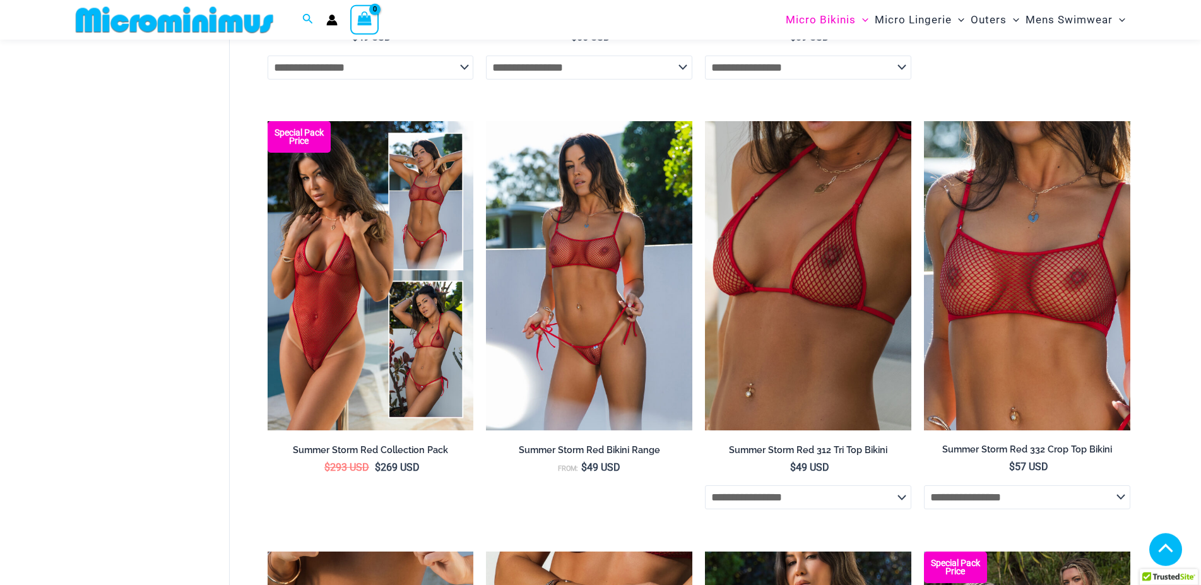
scroll to position [3327, 0]
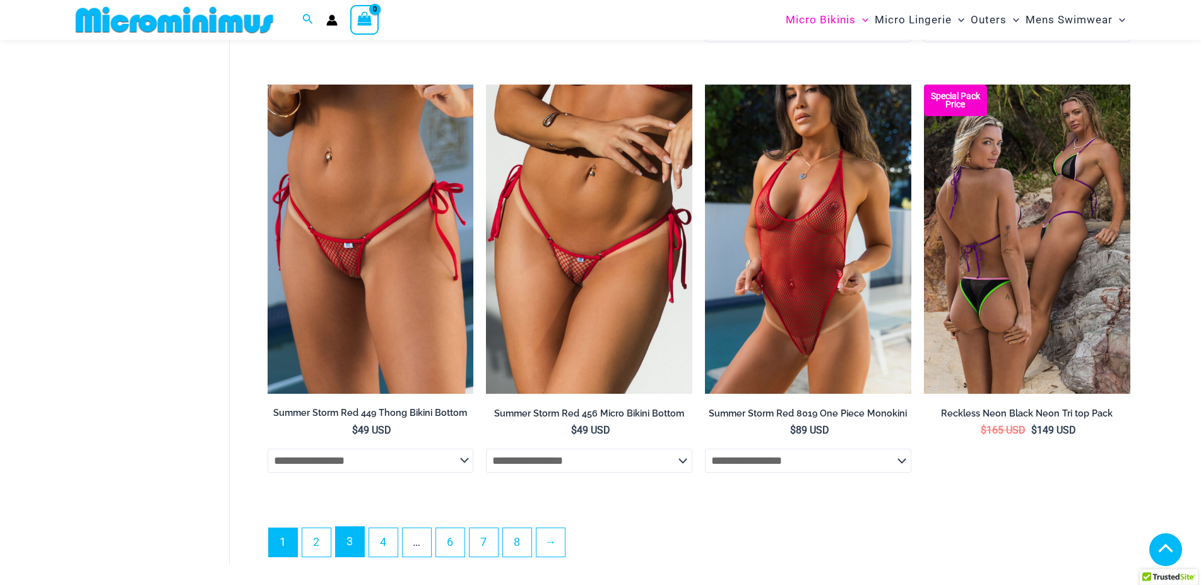
click at [352, 548] on link "3" at bounding box center [350, 542] width 28 height 30
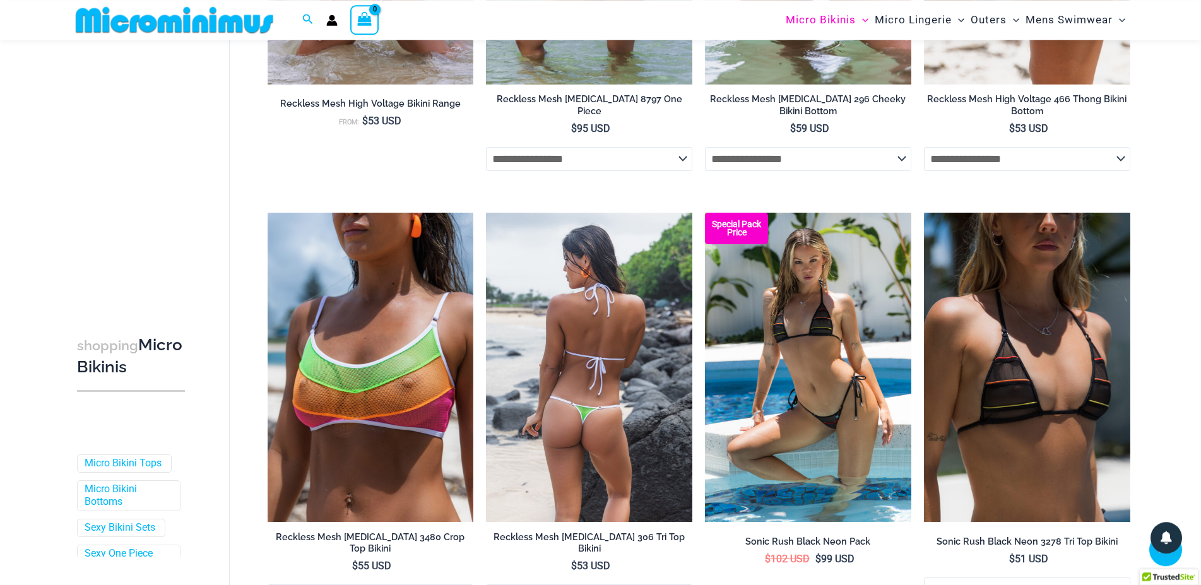
scroll to position [3080, 0]
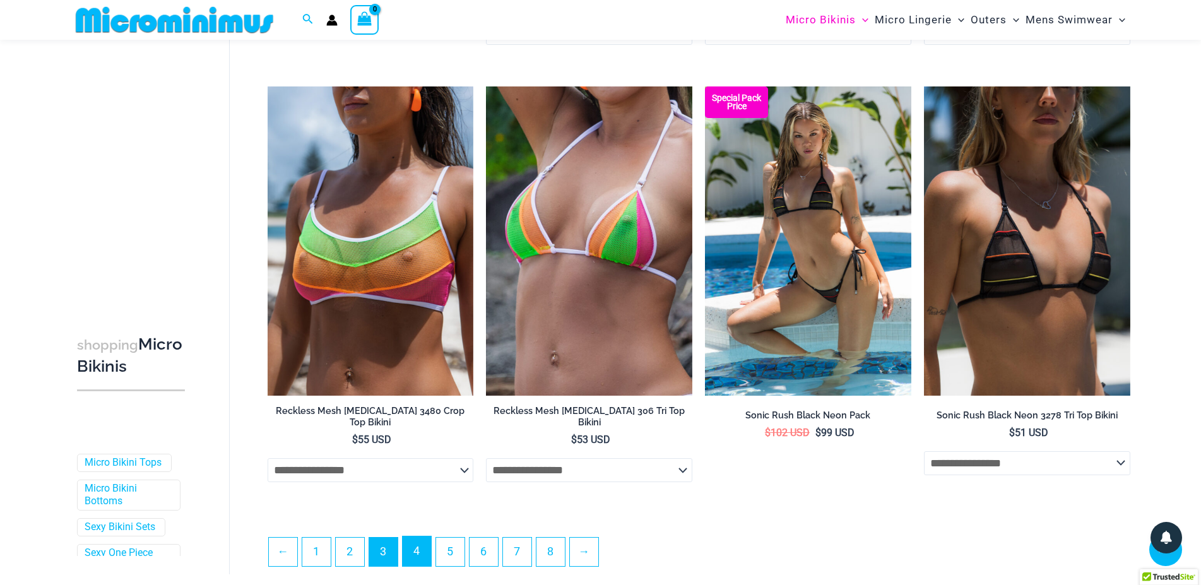
click at [415, 552] on link "4" at bounding box center [417, 551] width 28 height 30
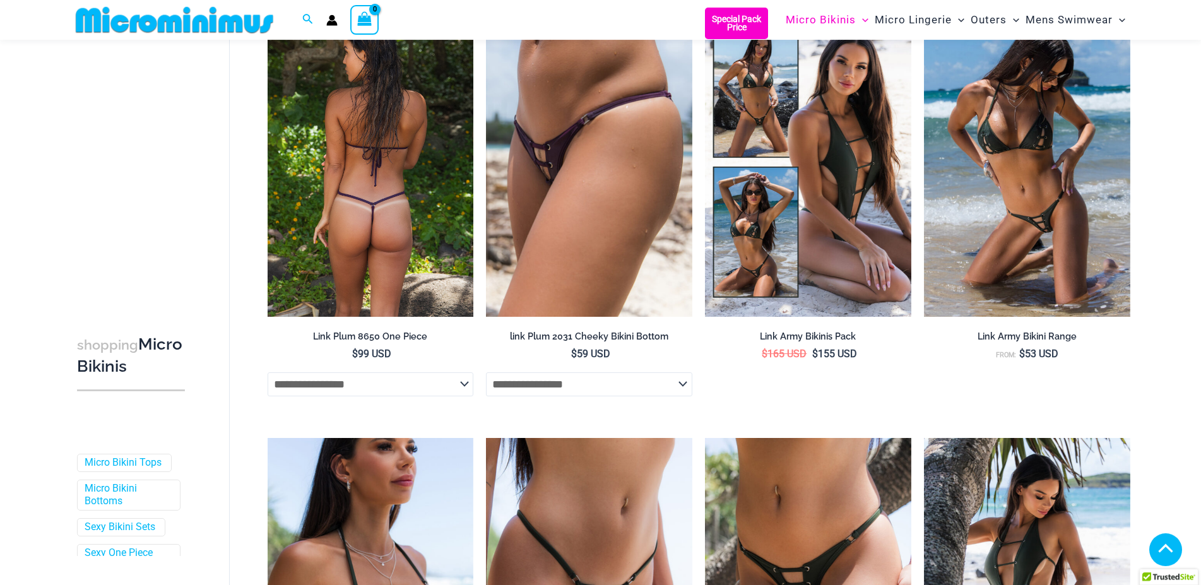
scroll to position [675, 0]
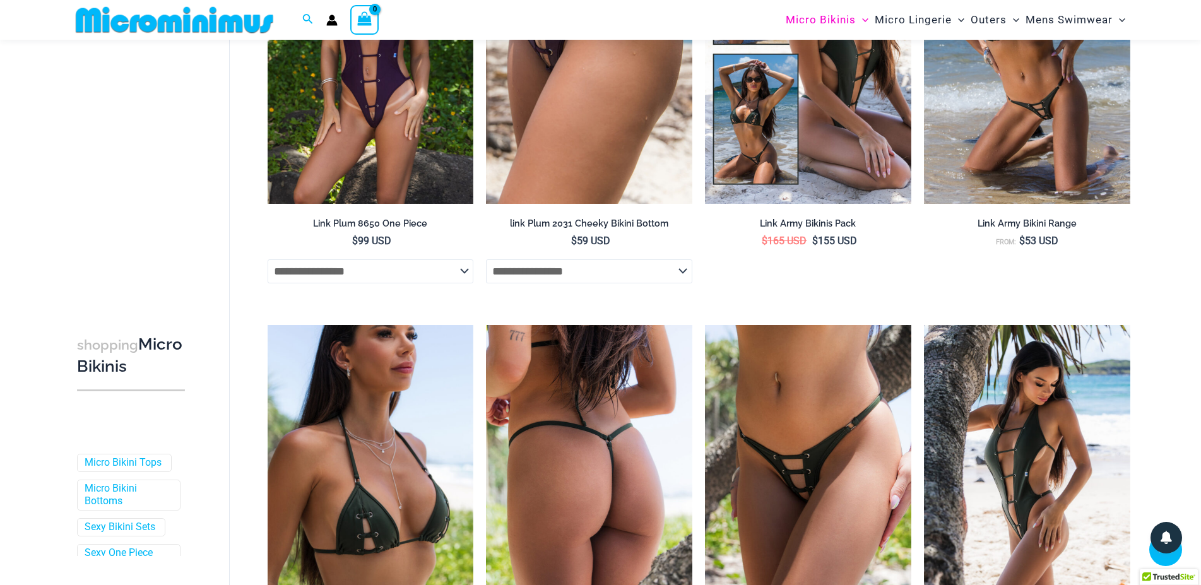
click at [586, 468] on img at bounding box center [589, 479] width 206 height 309
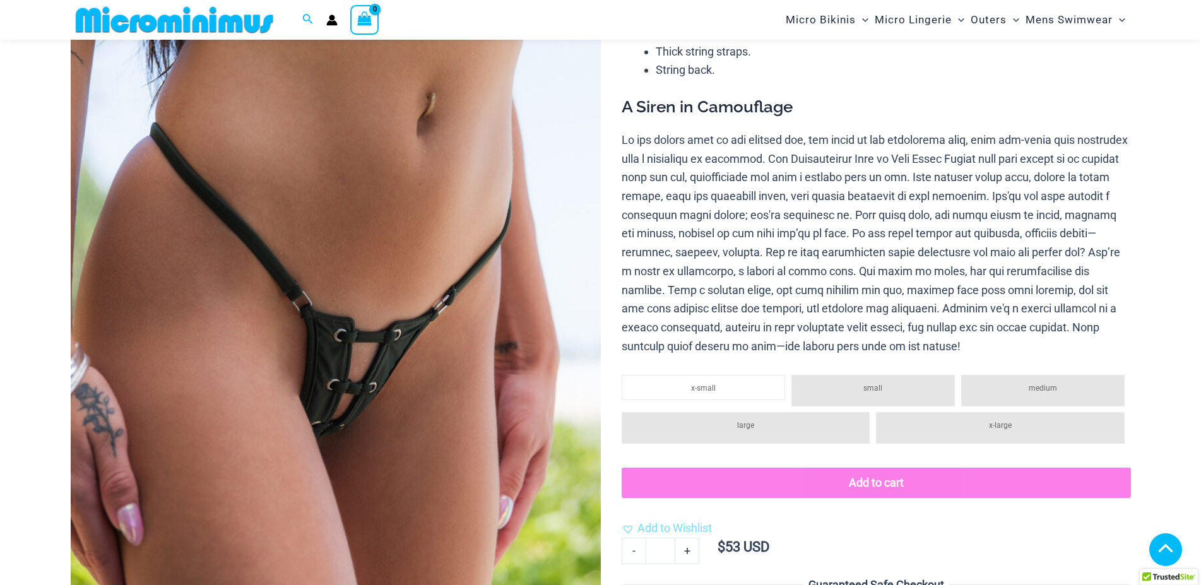
scroll to position [334, 0]
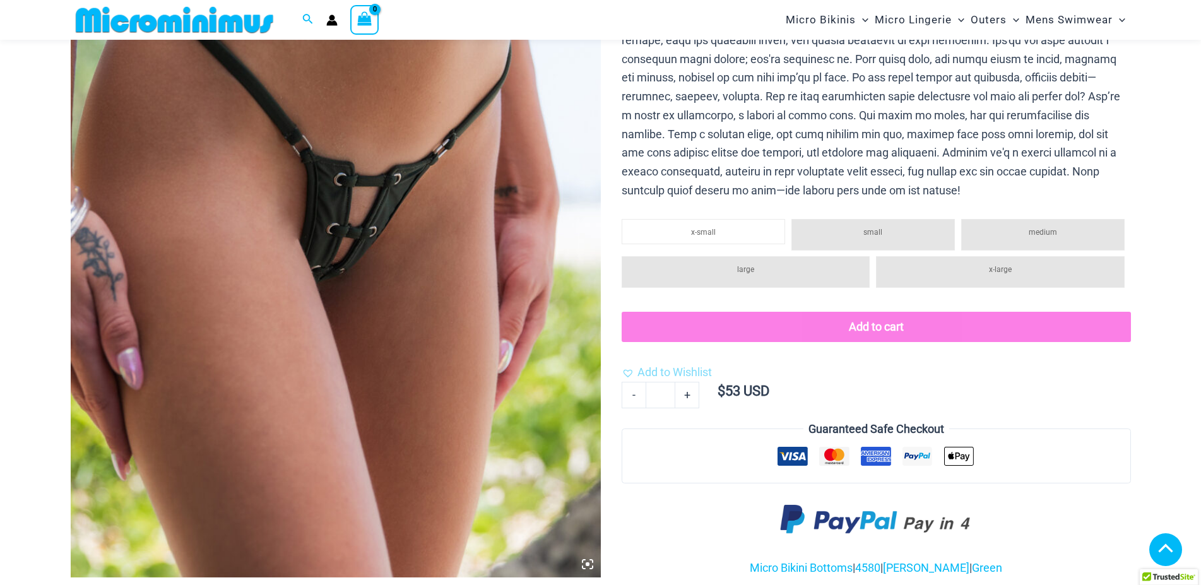
click at [781, 282] on li "large" at bounding box center [746, 272] width 248 height 32
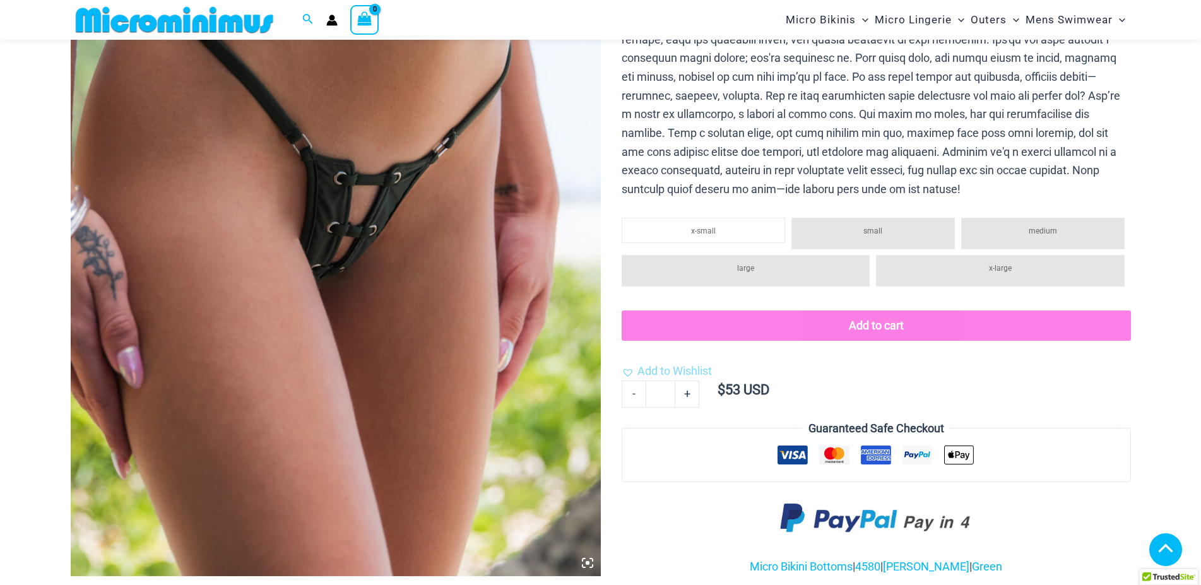
click at [786, 279] on li "large" at bounding box center [746, 271] width 248 height 32
click at [706, 219] on div "**********" at bounding box center [876, 290] width 509 height 1018
click at [713, 232] on span "x-small" at bounding box center [703, 231] width 25 height 9
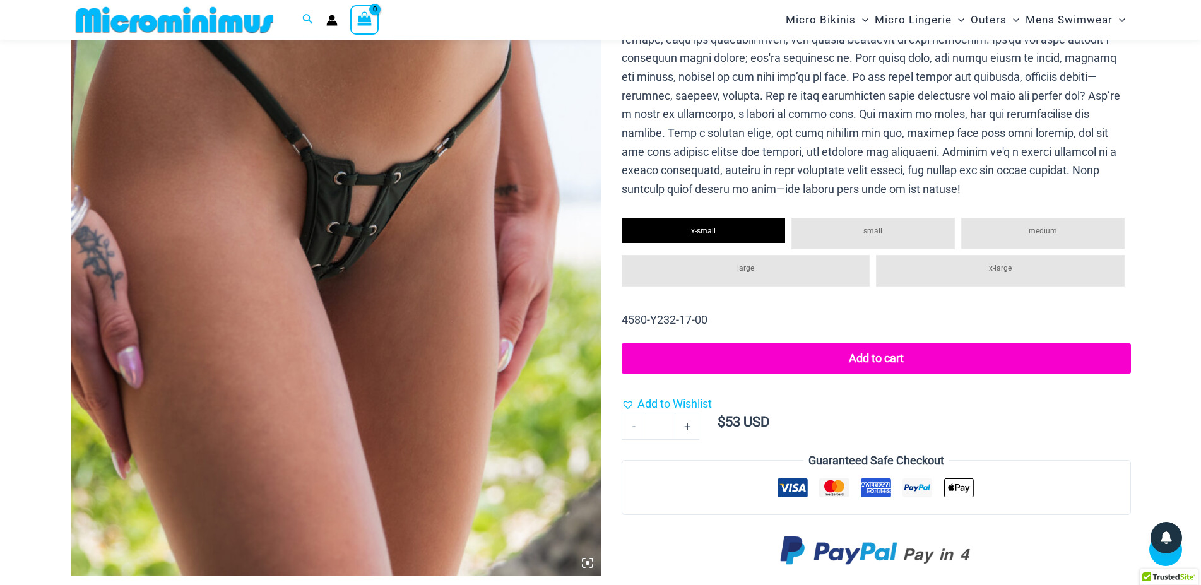
click at [755, 285] on li "large" at bounding box center [746, 271] width 248 height 32
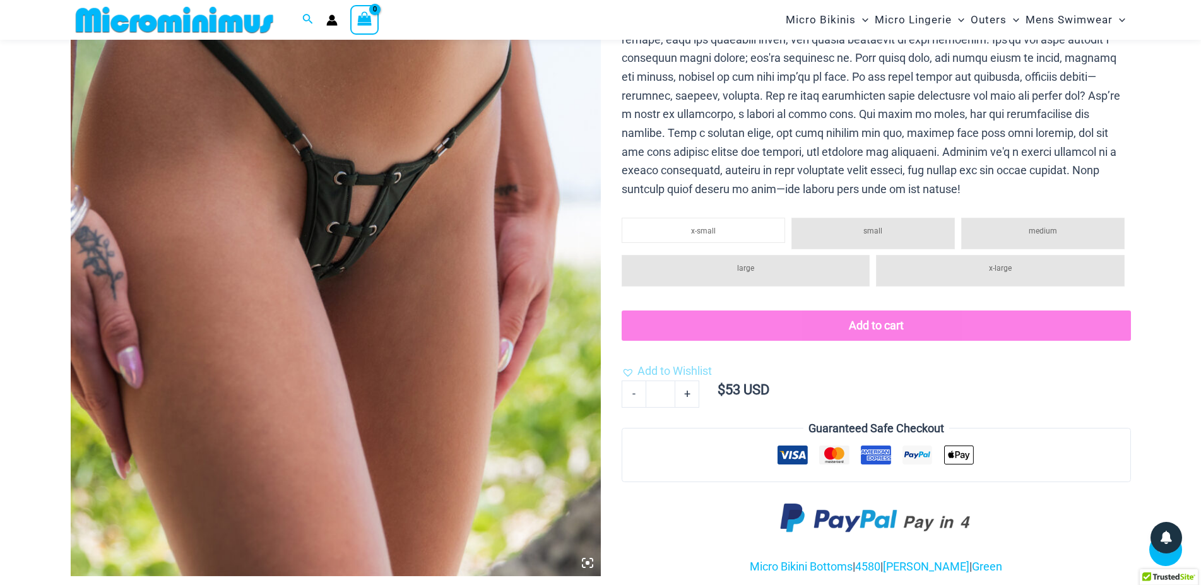
click at [757, 277] on li "large" at bounding box center [746, 271] width 248 height 32
click at [1031, 239] on li "medium" at bounding box center [1042, 234] width 163 height 32
drag, startPoint x: 999, startPoint y: 265, endPoint x: 996, endPoint y: 273, distance: 8.8
click at [996, 273] on li "x-large" at bounding box center [1000, 271] width 248 height 32
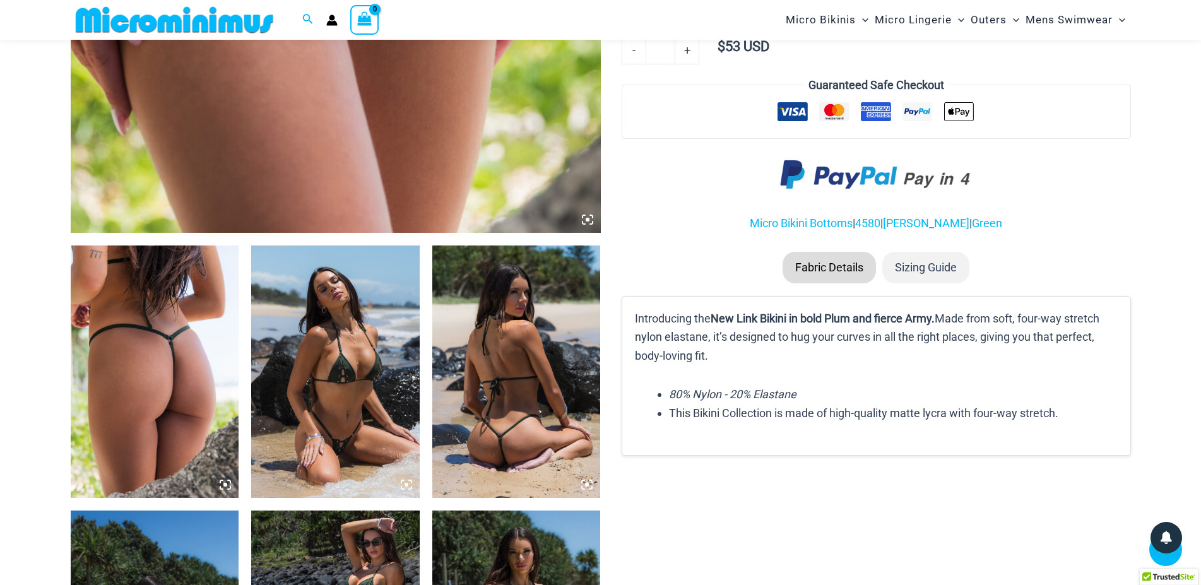
scroll to position [0, 0]
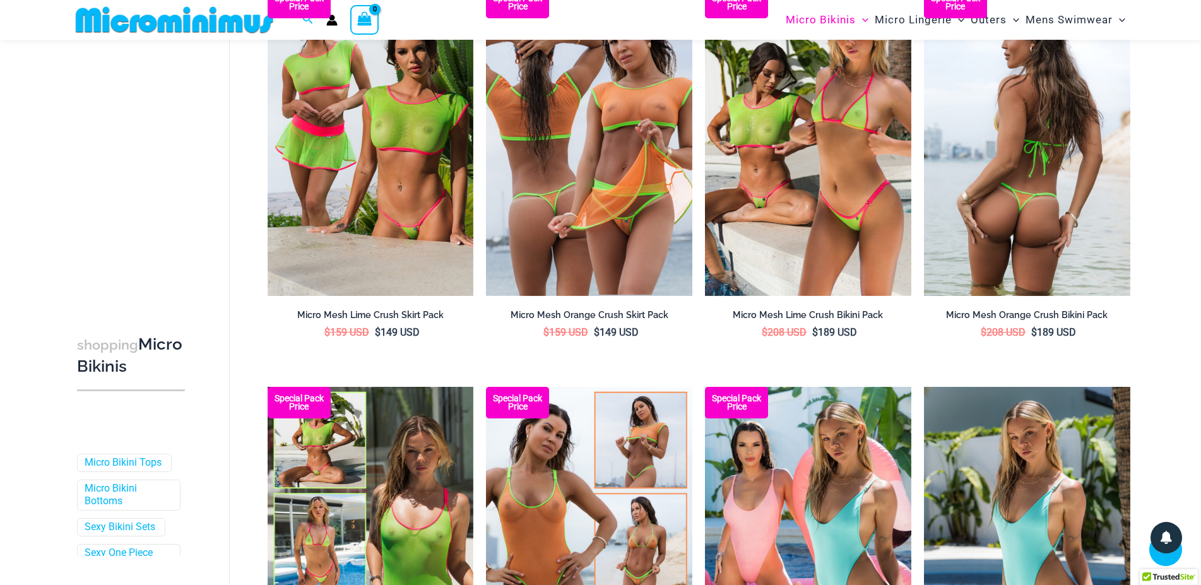
scroll to position [3078, 0]
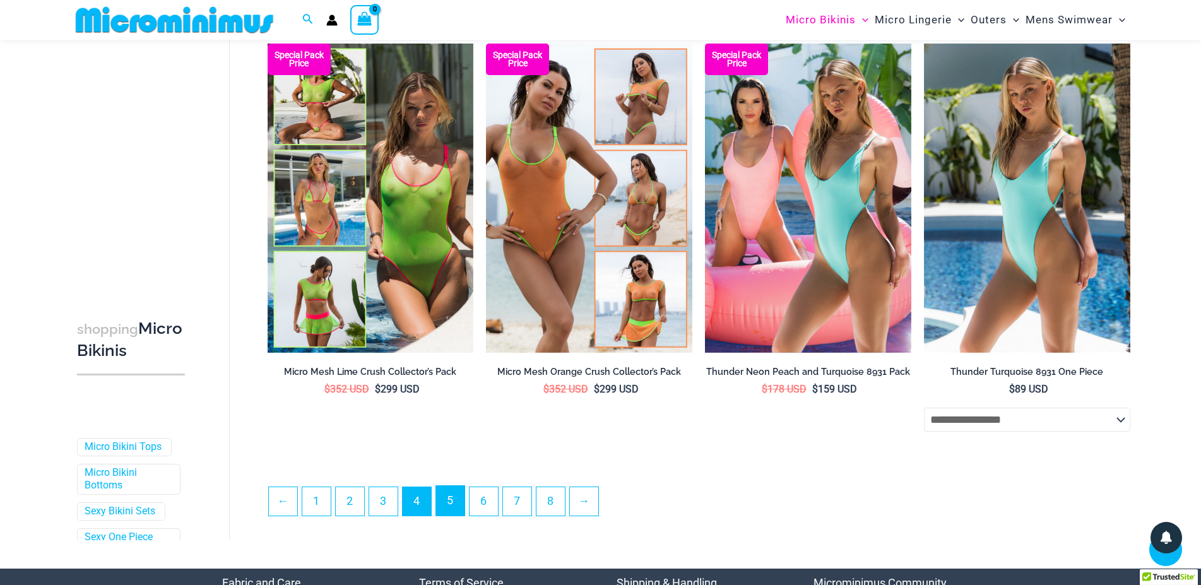
click at [459, 511] on link "5" at bounding box center [450, 501] width 28 height 30
